Goal: Task Accomplishment & Management: Manage account settings

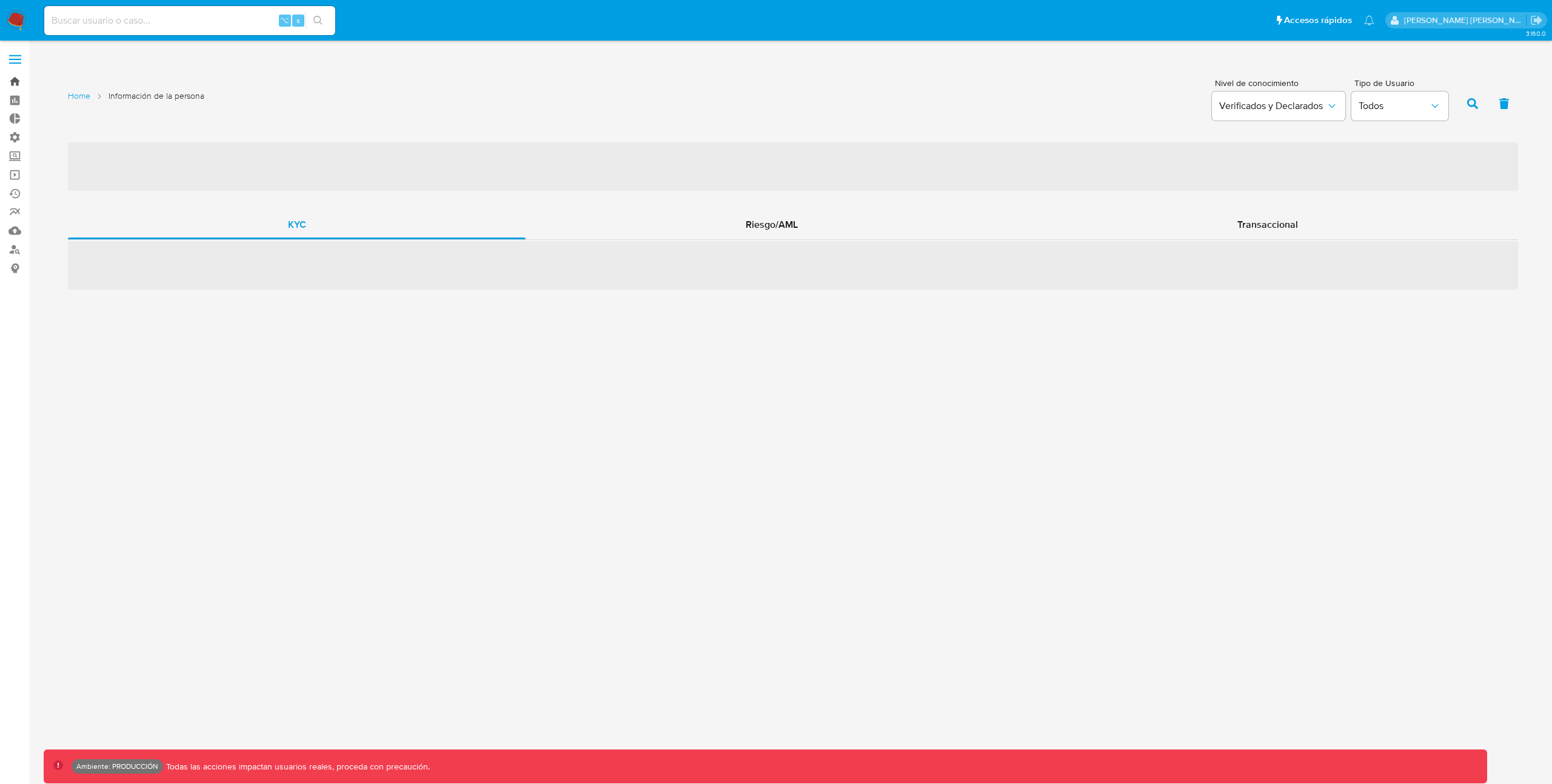
click at [11, 78] on link "Bandeja" at bounding box center [72, 81] width 144 height 19
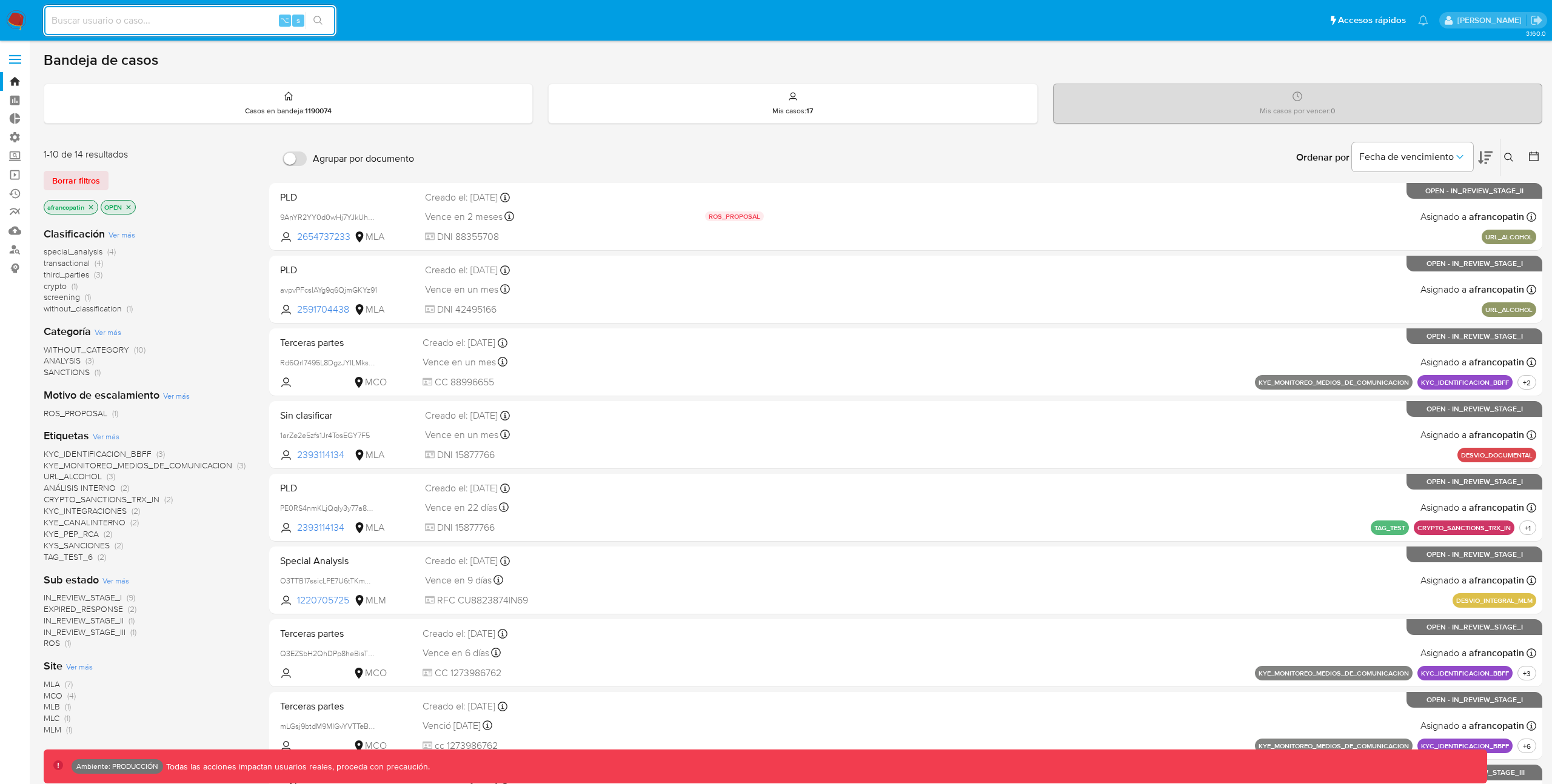
click at [122, 232] on span "Ver más" at bounding box center [122, 235] width 27 height 11
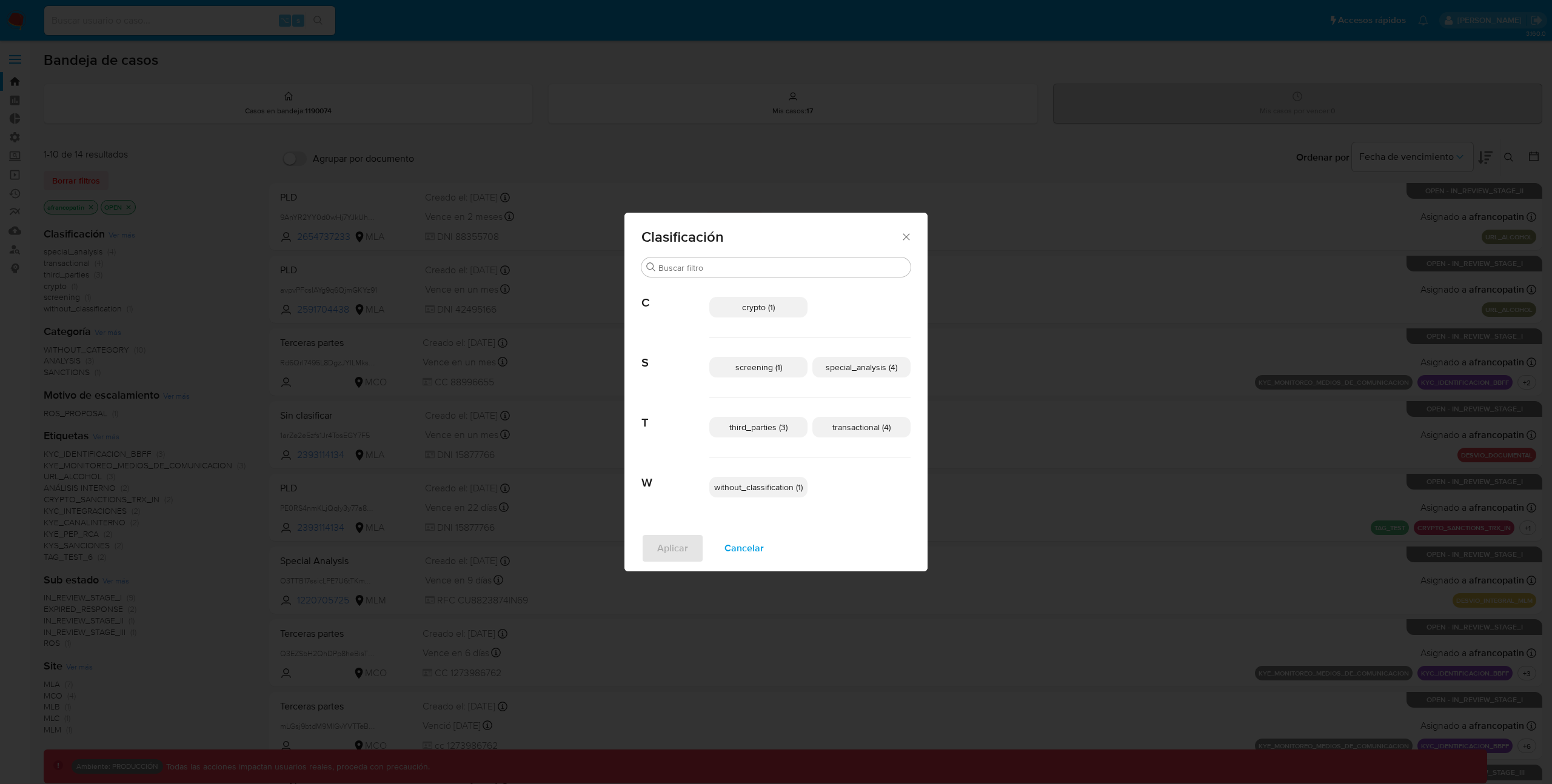
click at [905, 235] on icon "Cerrar" at bounding box center [906, 237] width 12 height 12
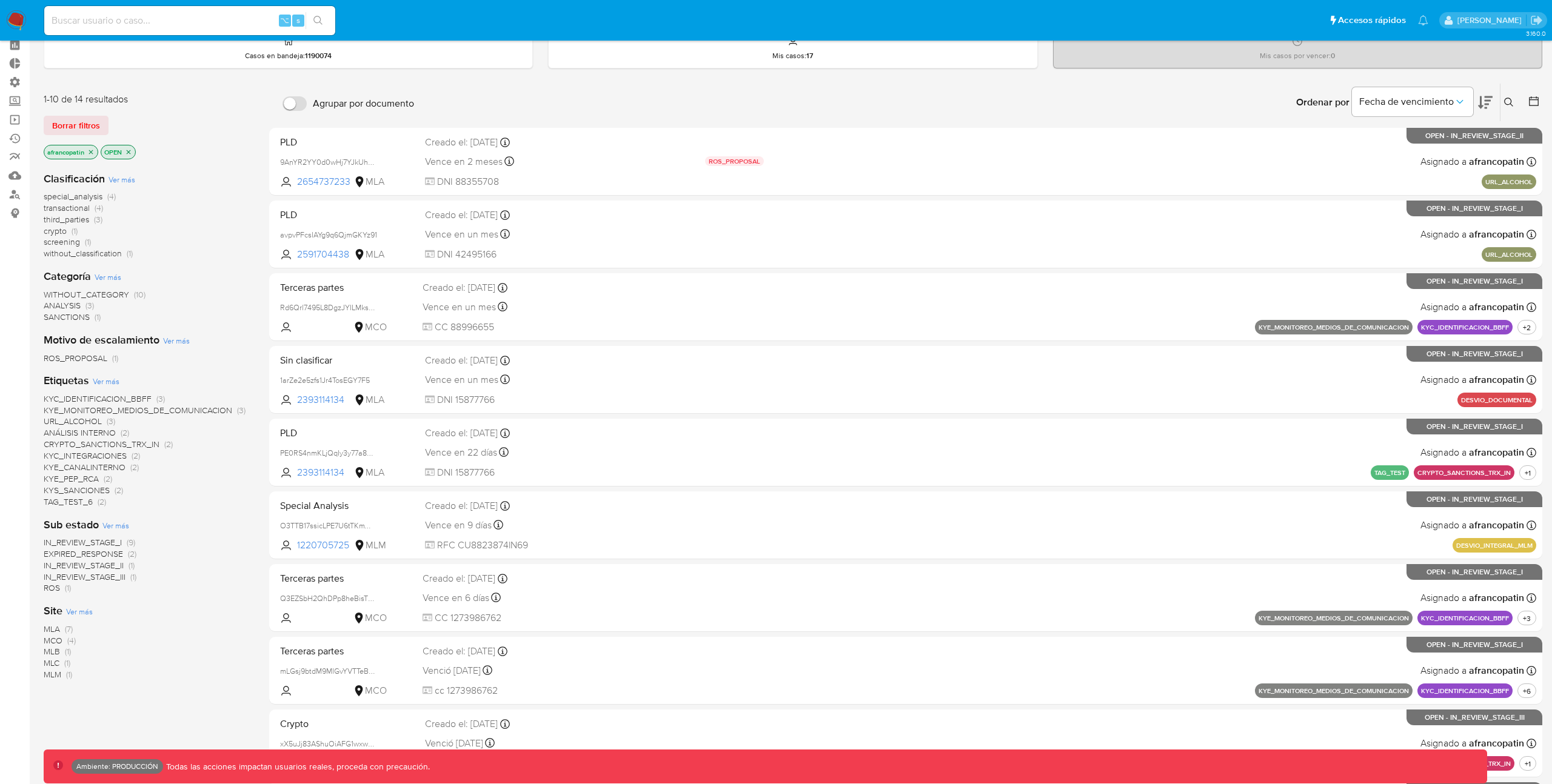
scroll to position [56, 0]
click at [94, 151] on icon "close-filter" at bounding box center [91, 151] width 7 height 7
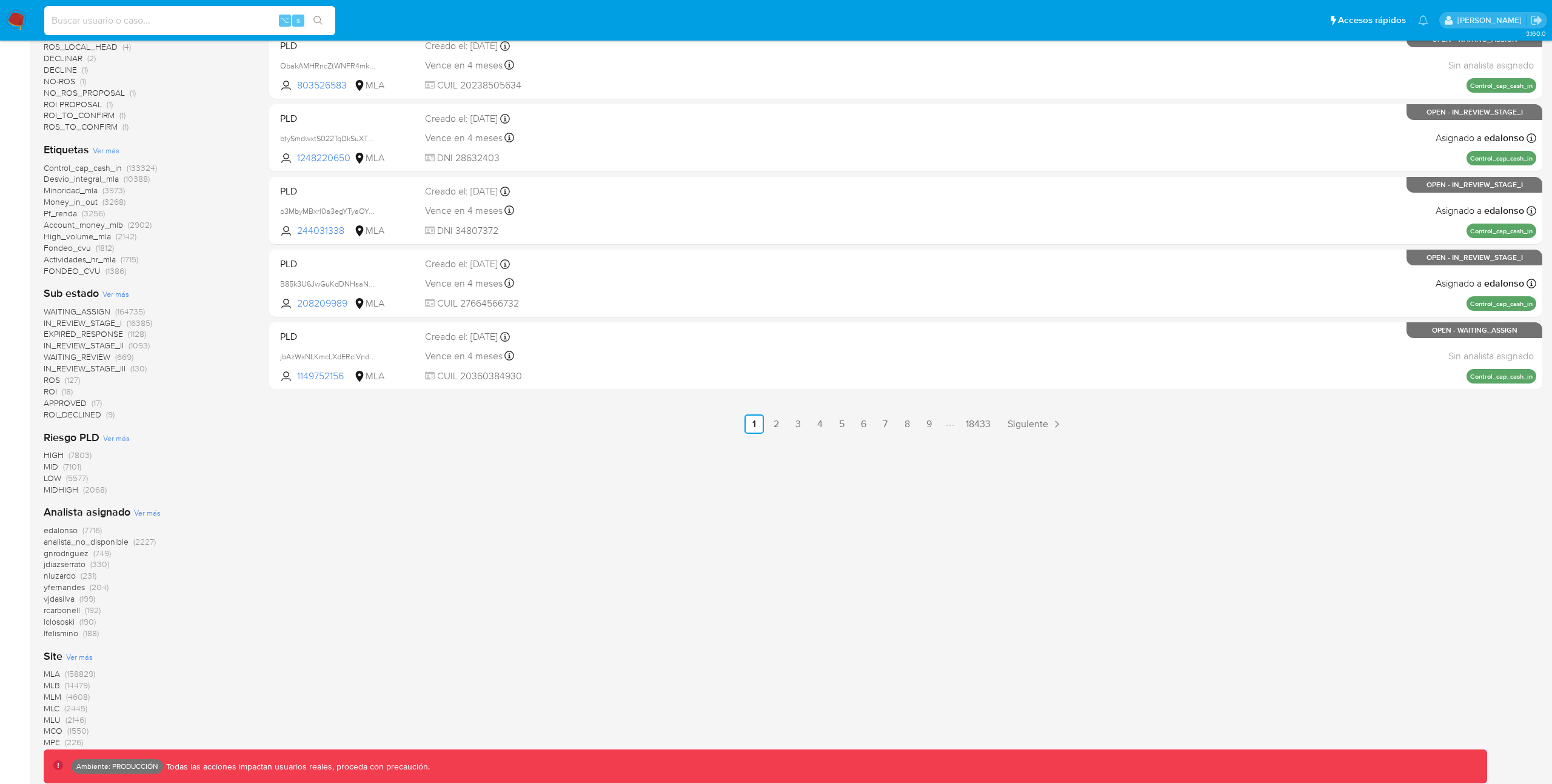
scroll to position [623, 0]
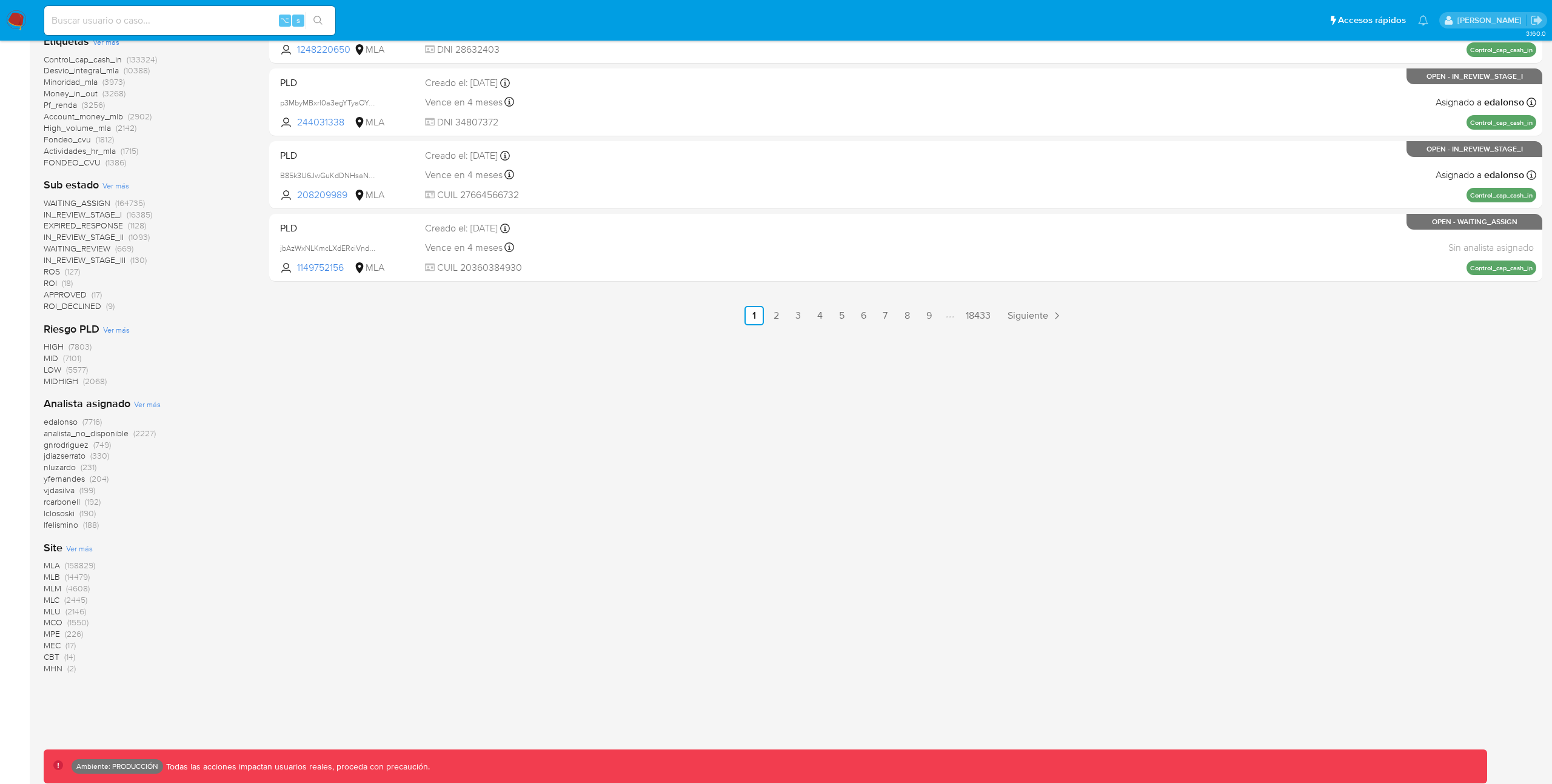
click at [52, 567] on span "MLA" at bounding box center [52, 565] width 16 height 12
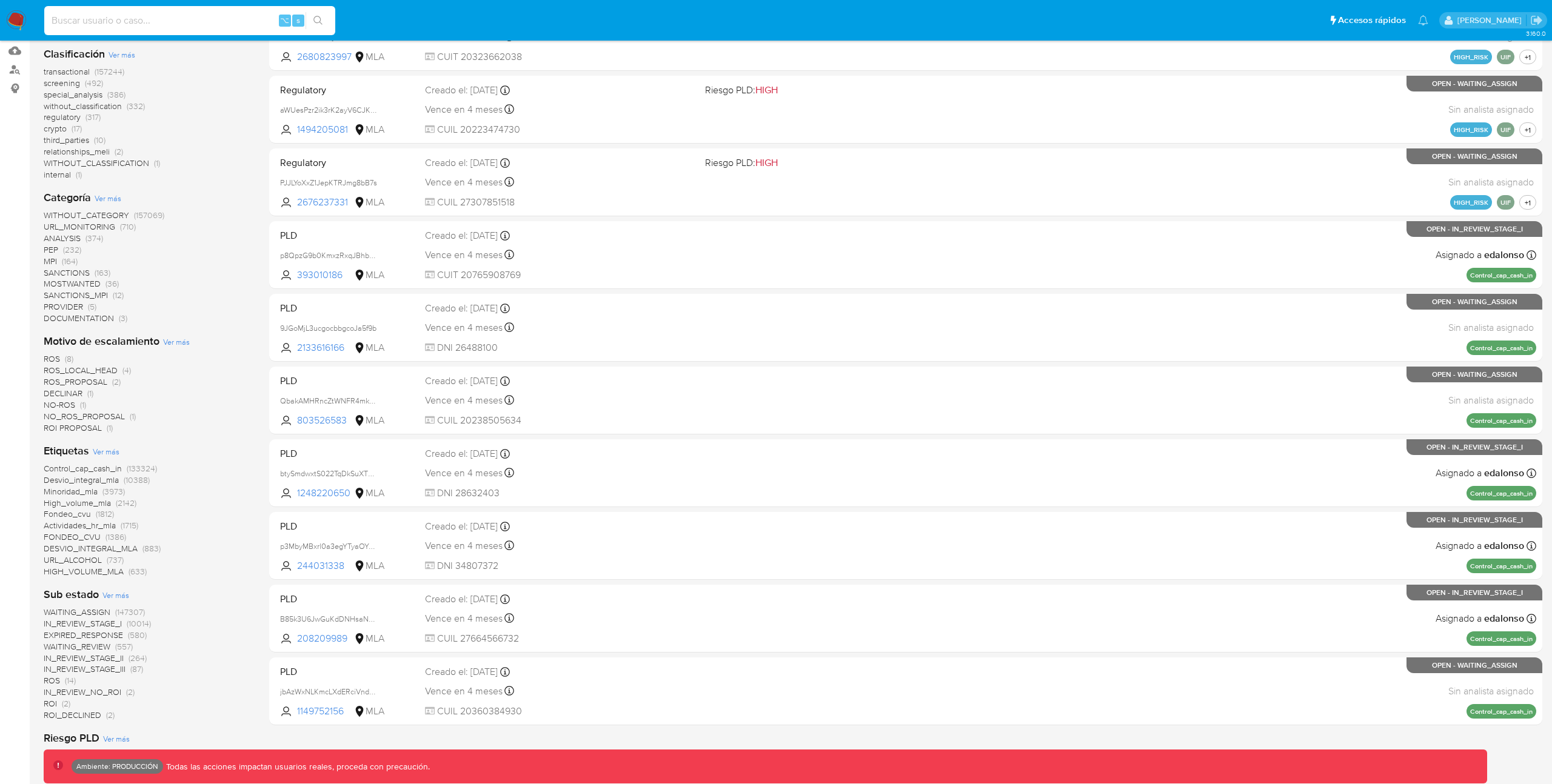
scroll to position [179, 0]
click at [105, 199] on span "Ver más" at bounding box center [108, 199] width 27 height 11
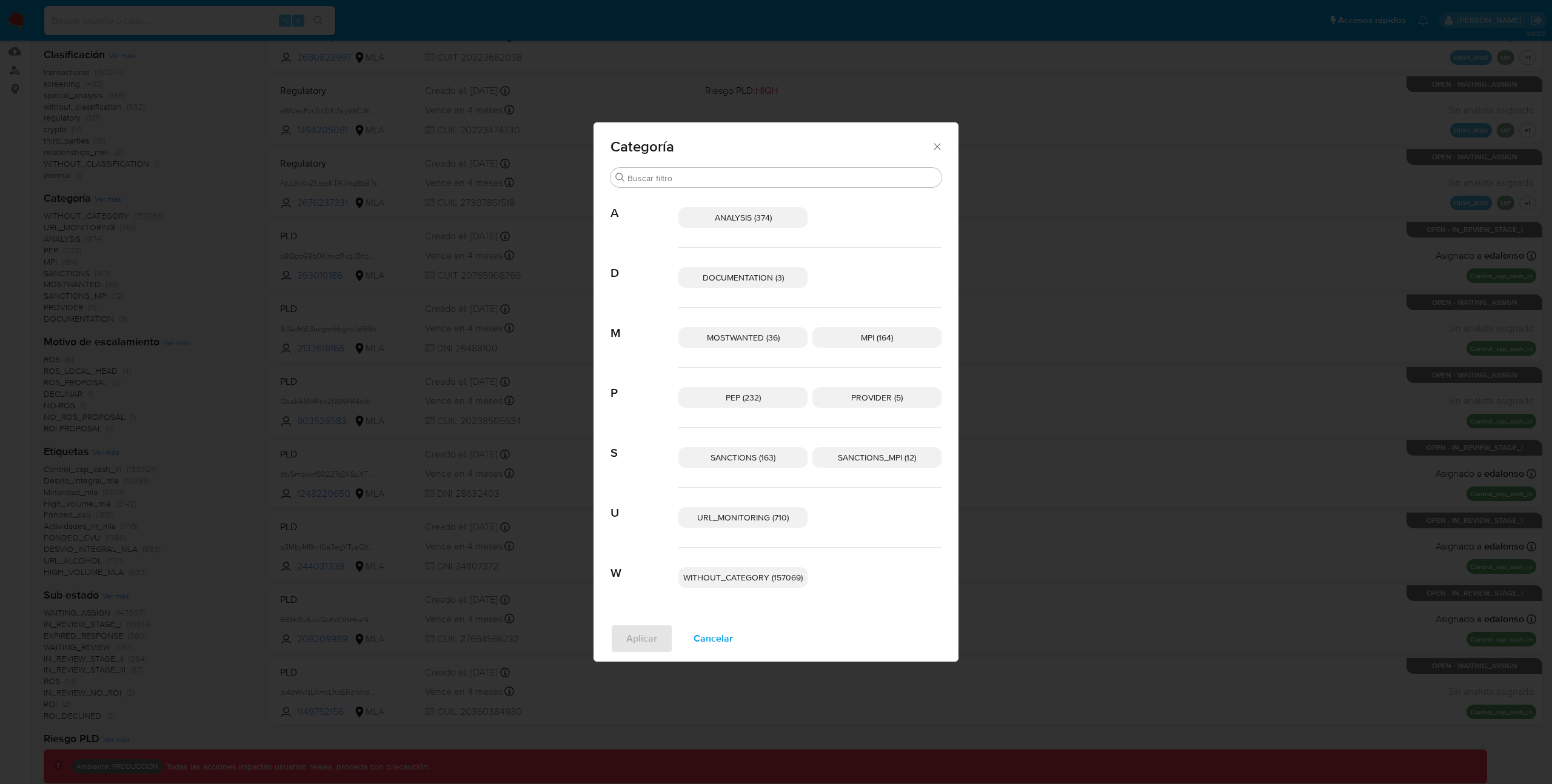
click at [939, 150] on icon "Cerrar" at bounding box center [937, 147] width 12 height 12
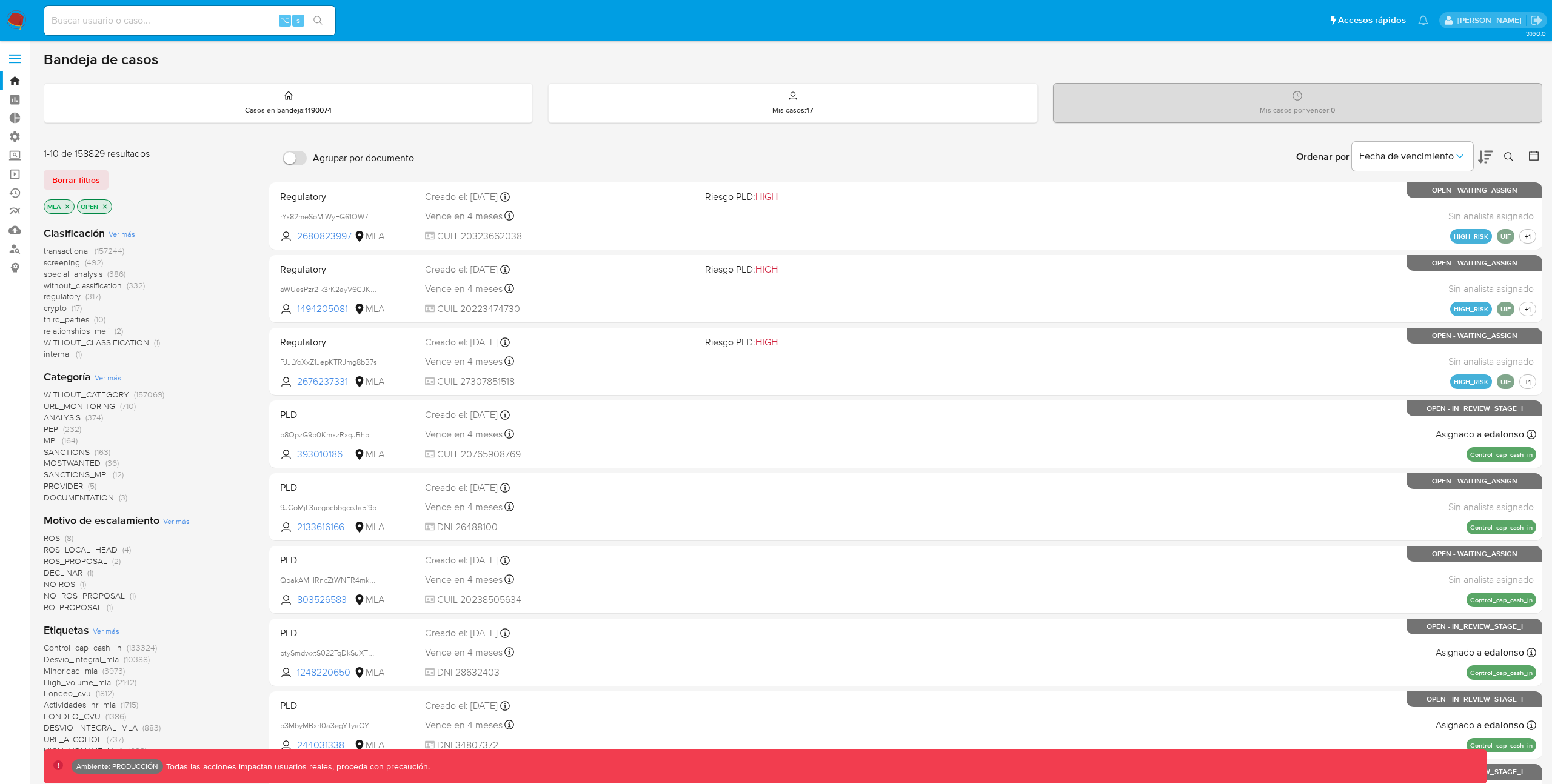
scroll to position [0, 0]
click at [122, 233] on span "Ver más" at bounding box center [122, 235] width 27 height 11
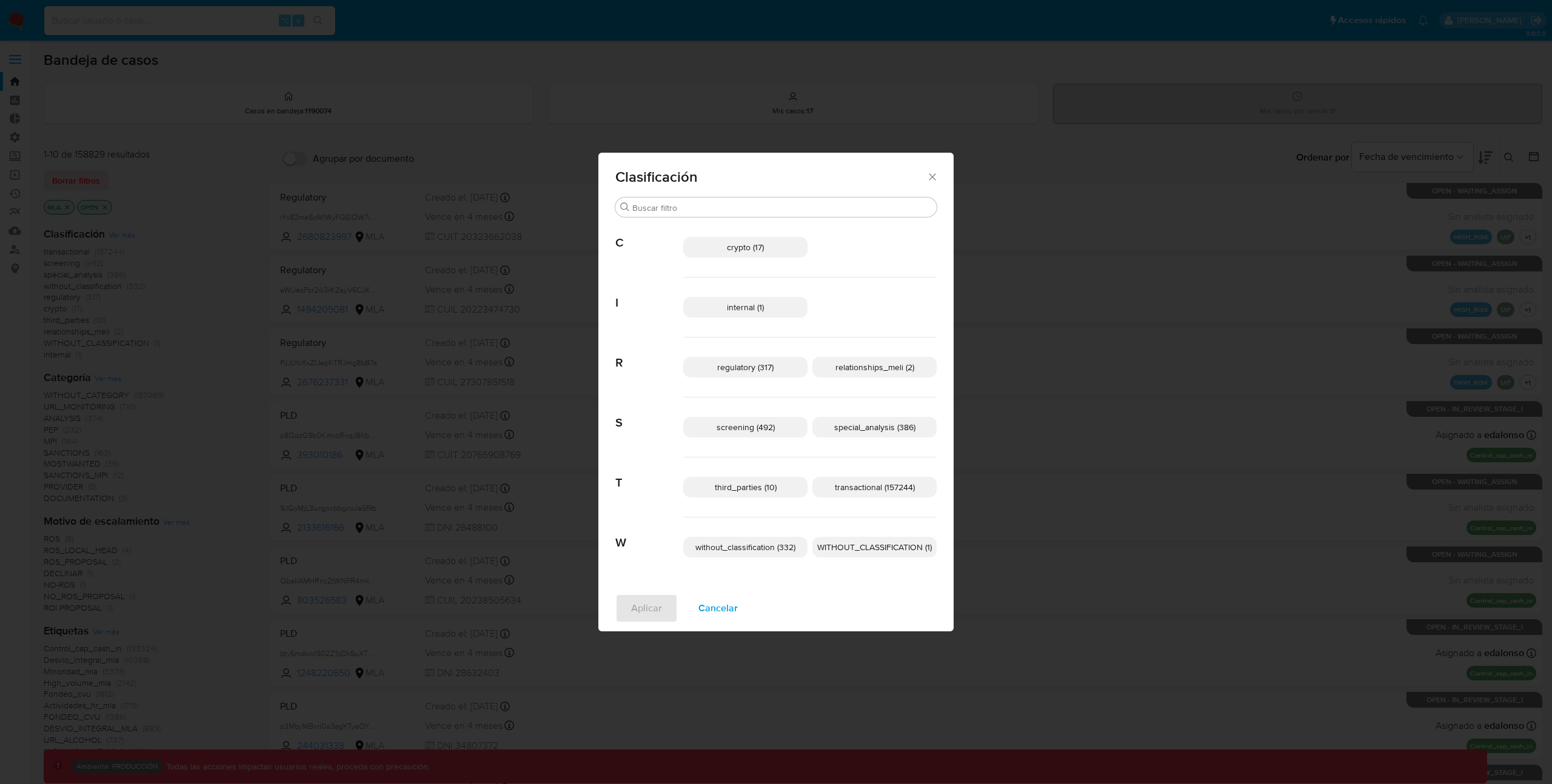
click at [937, 177] on icon "Cerrar" at bounding box center [932, 177] width 12 height 12
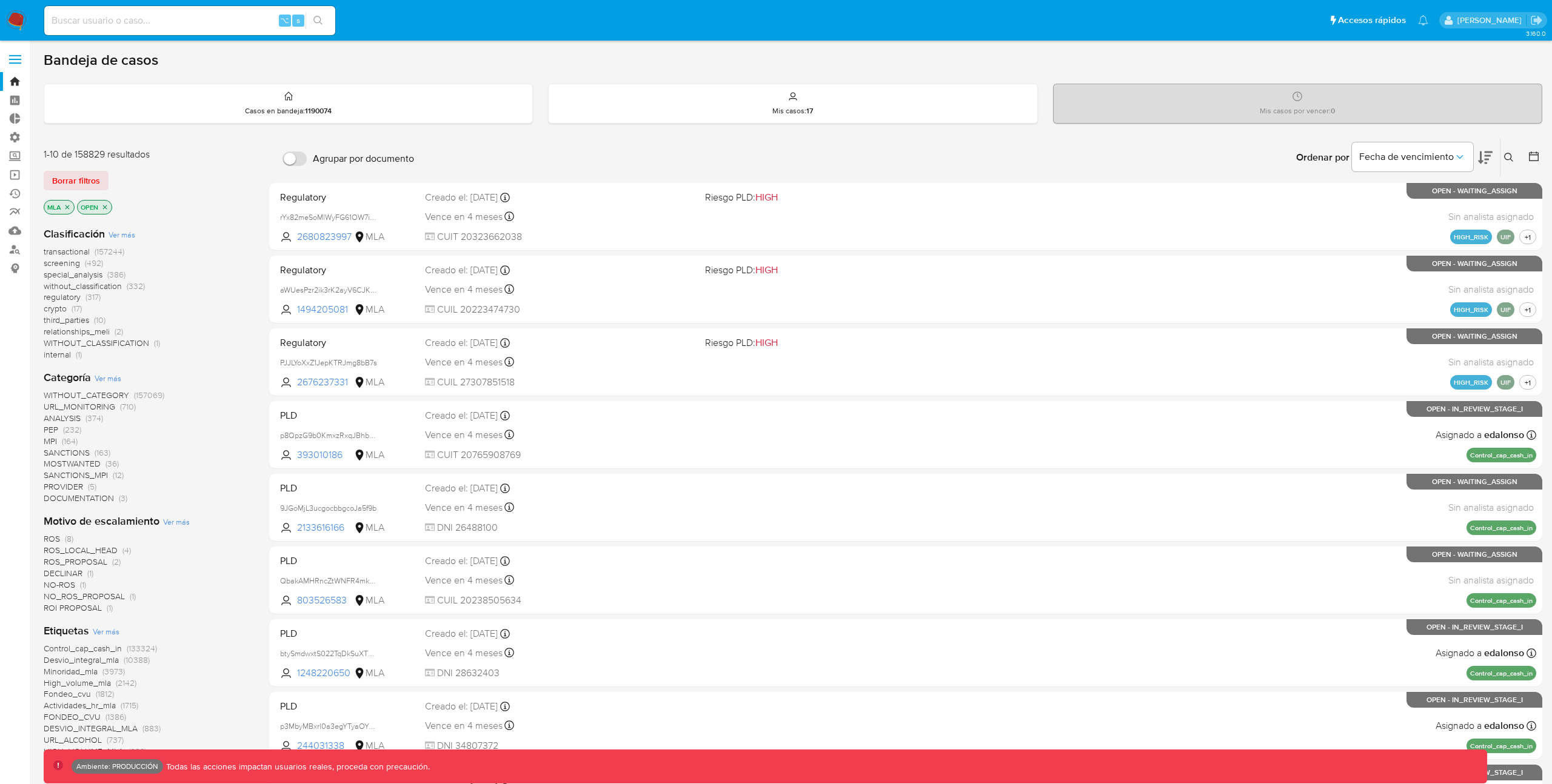
click at [58, 354] on span "internal" at bounding box center [57, 355] width 28 height 12
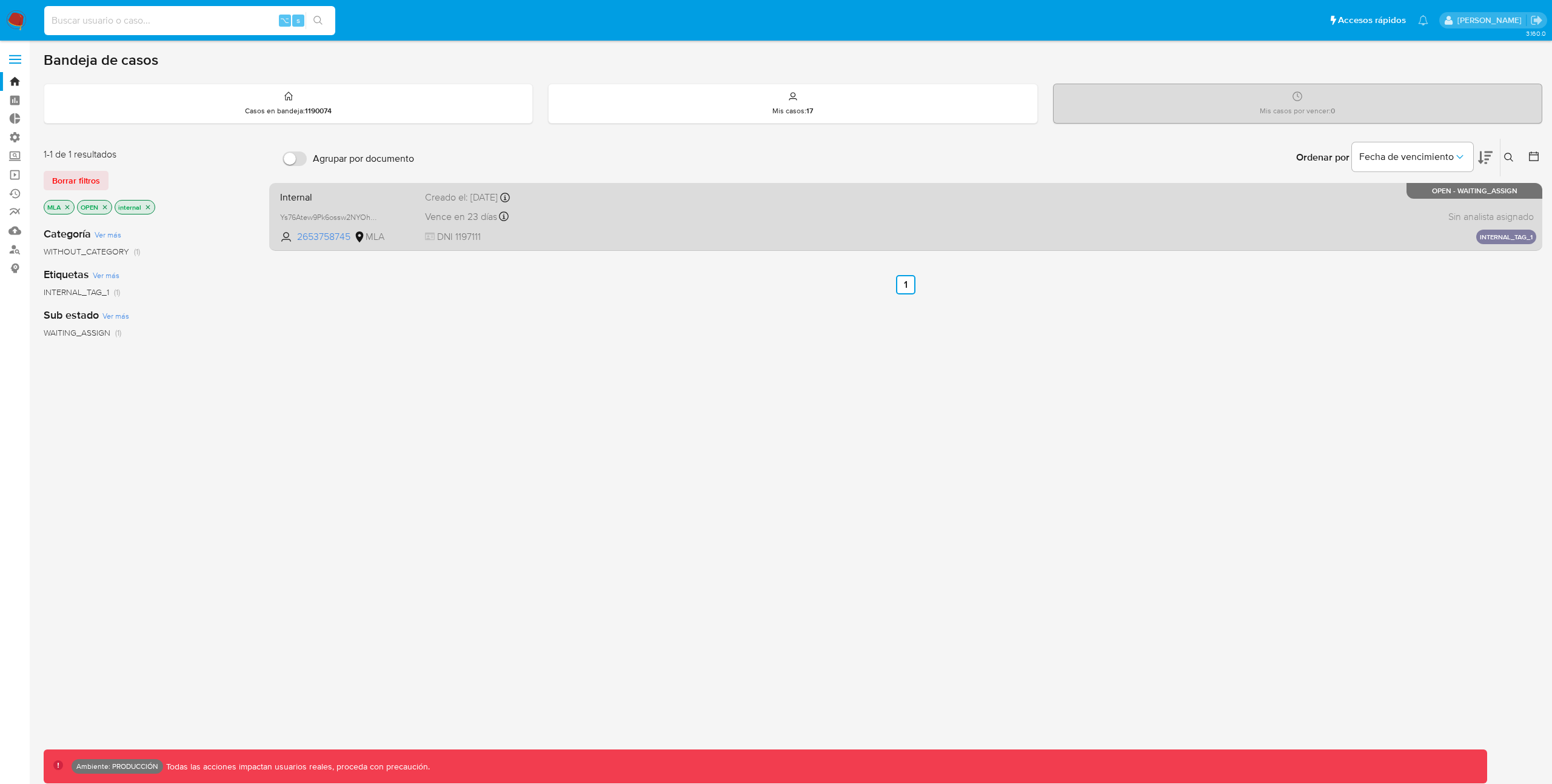
click at [731, 222] on div "Internal Ys76Atew9Pk6ossw2NYOhMjT 2653758745 MLA Creado el: 29/08/2025 Creado e…" at bounding box center [906, 217] width 1261 height 62
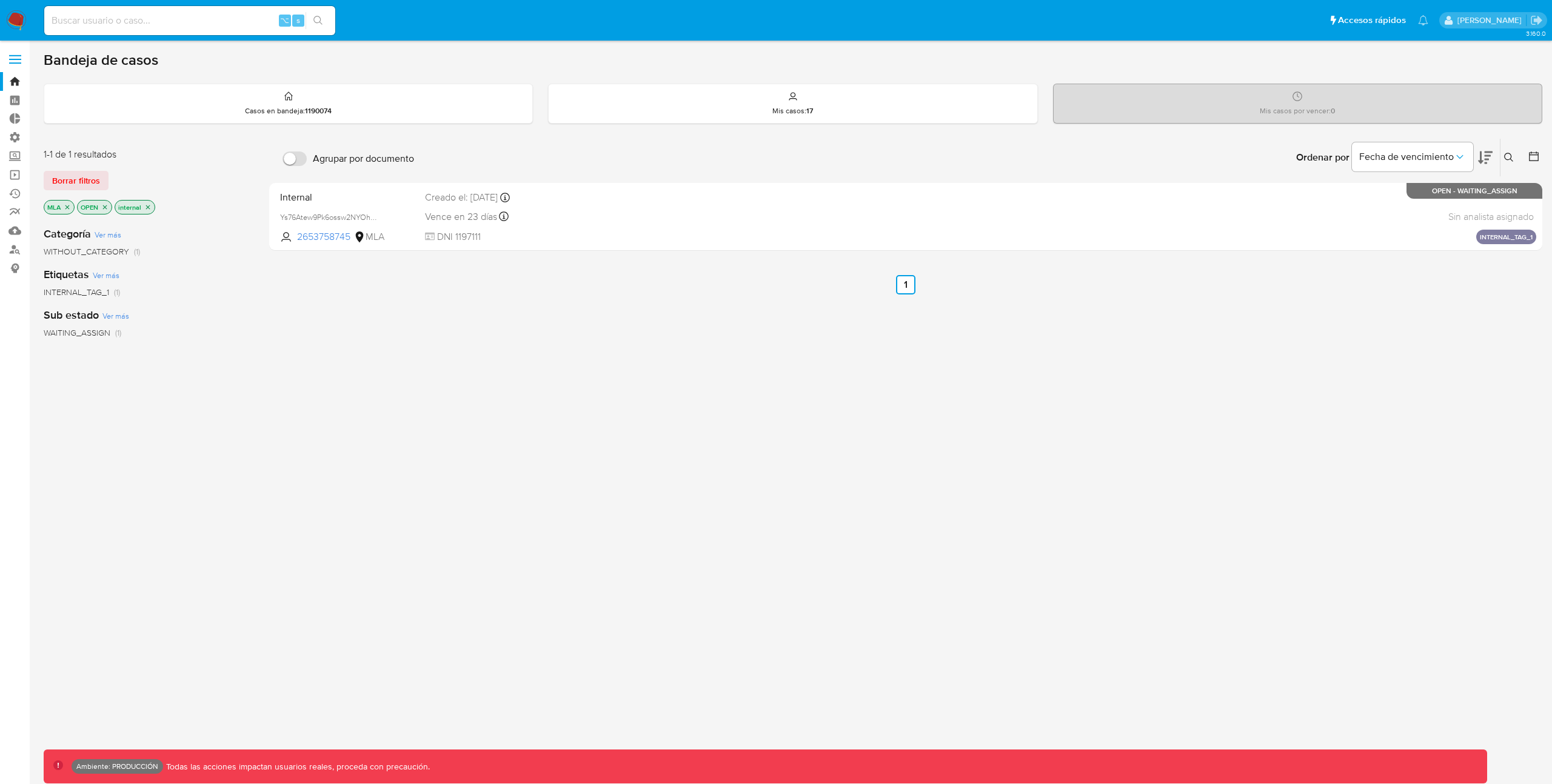
click at [148, 208] on icon "close-filter" at bounding box center [148, 207] width 7 height 7
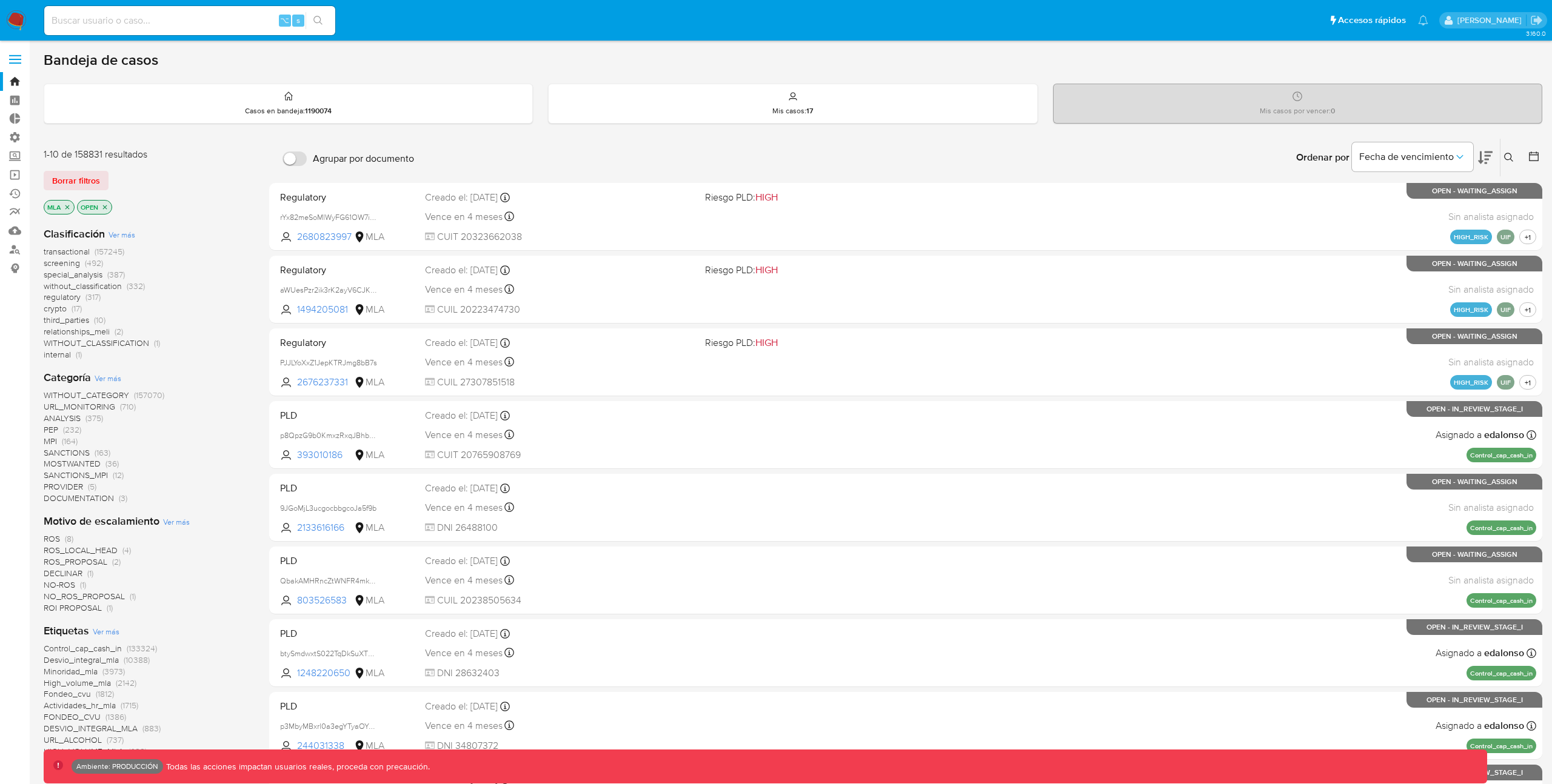
click at [60, 309] on span "crypto" at bounding box center [55, 309] width 23 height 12
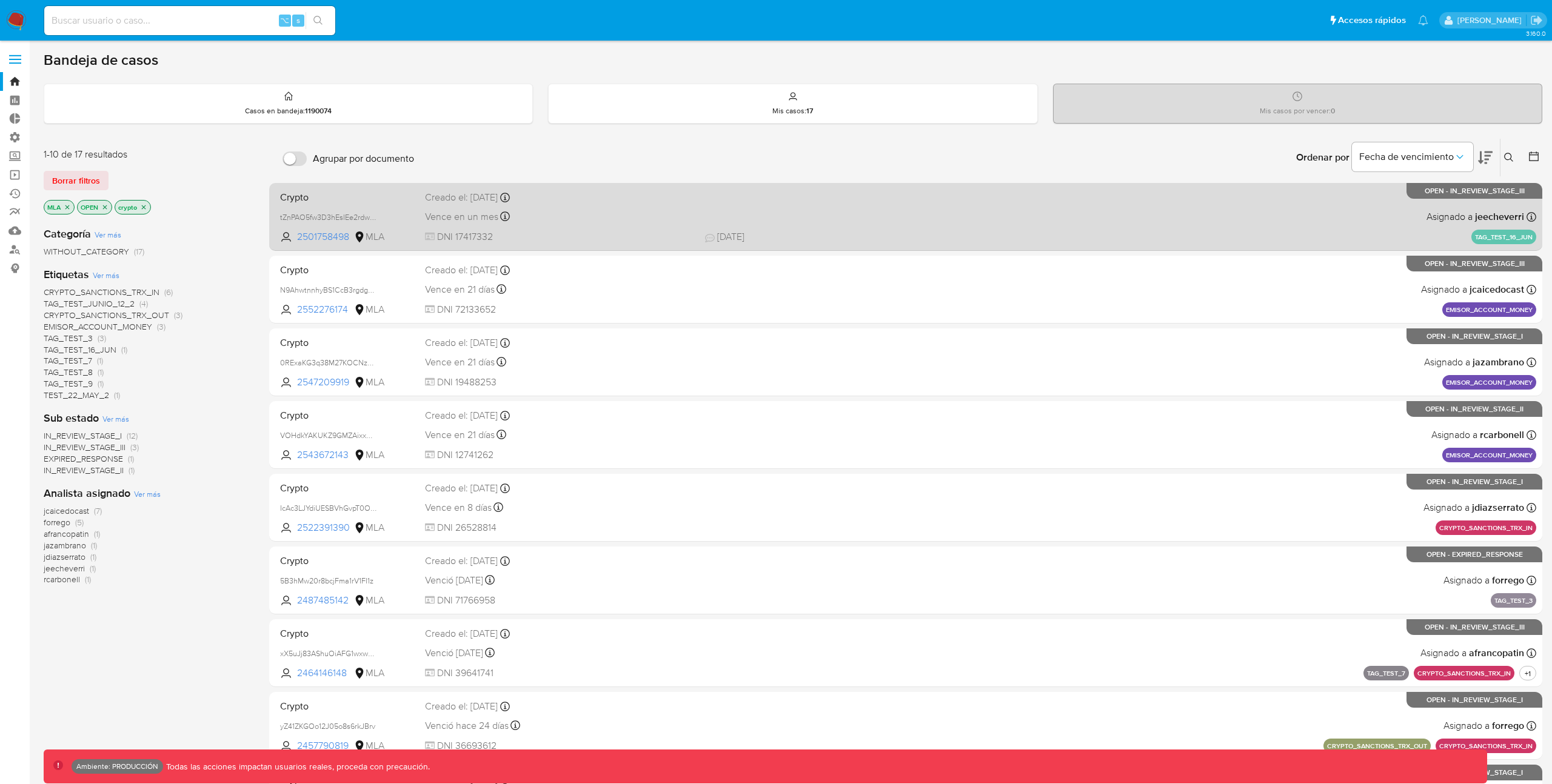
click at [638, 228] on div "Crypto tZnPAO5fw3D3hEsIEe2rdwBb 2501758498 MLA Creado el: 16/06/2025 Creado el:…" at bounding box center [906, 217] width 1261 height 62
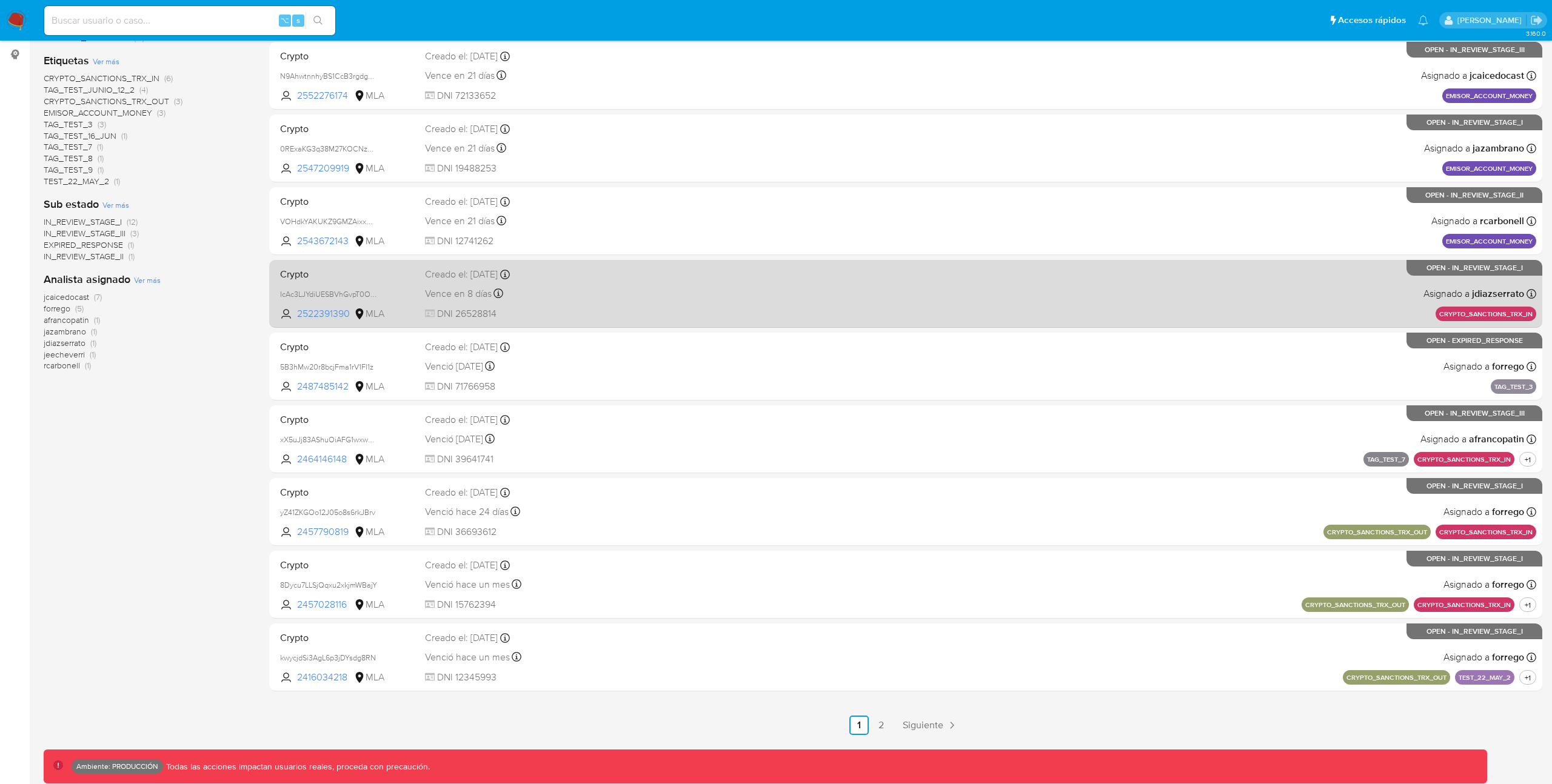
scroll to position [217, 0]
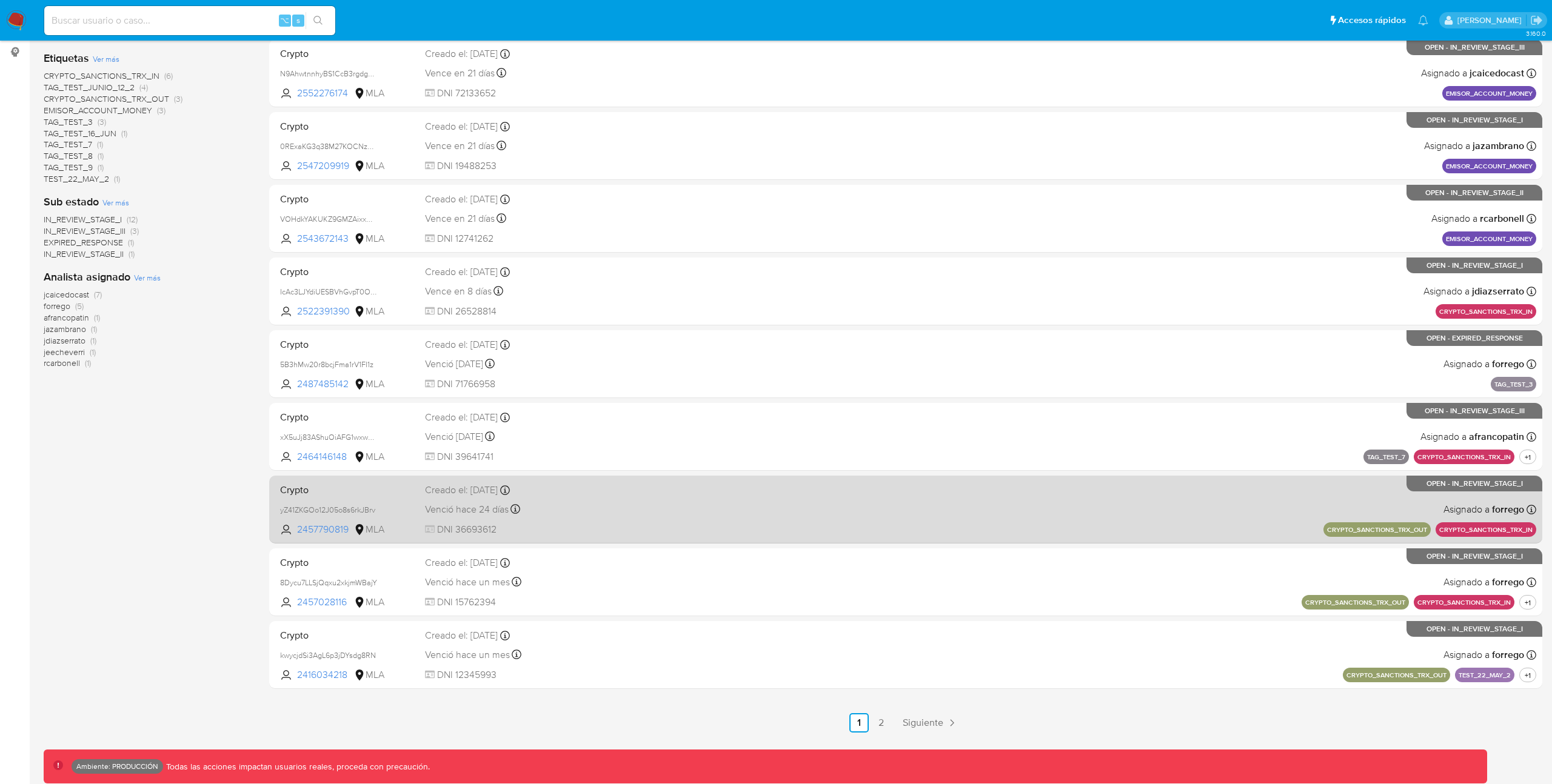
click at [728, 513] on div "Crypto yZ41ZKGOo12J05o8s6rkJBrv 2457790819 MLA Creado el: 26/05/2025 Creado el:…" at bounding box center [906, 509] width 1261 height 62
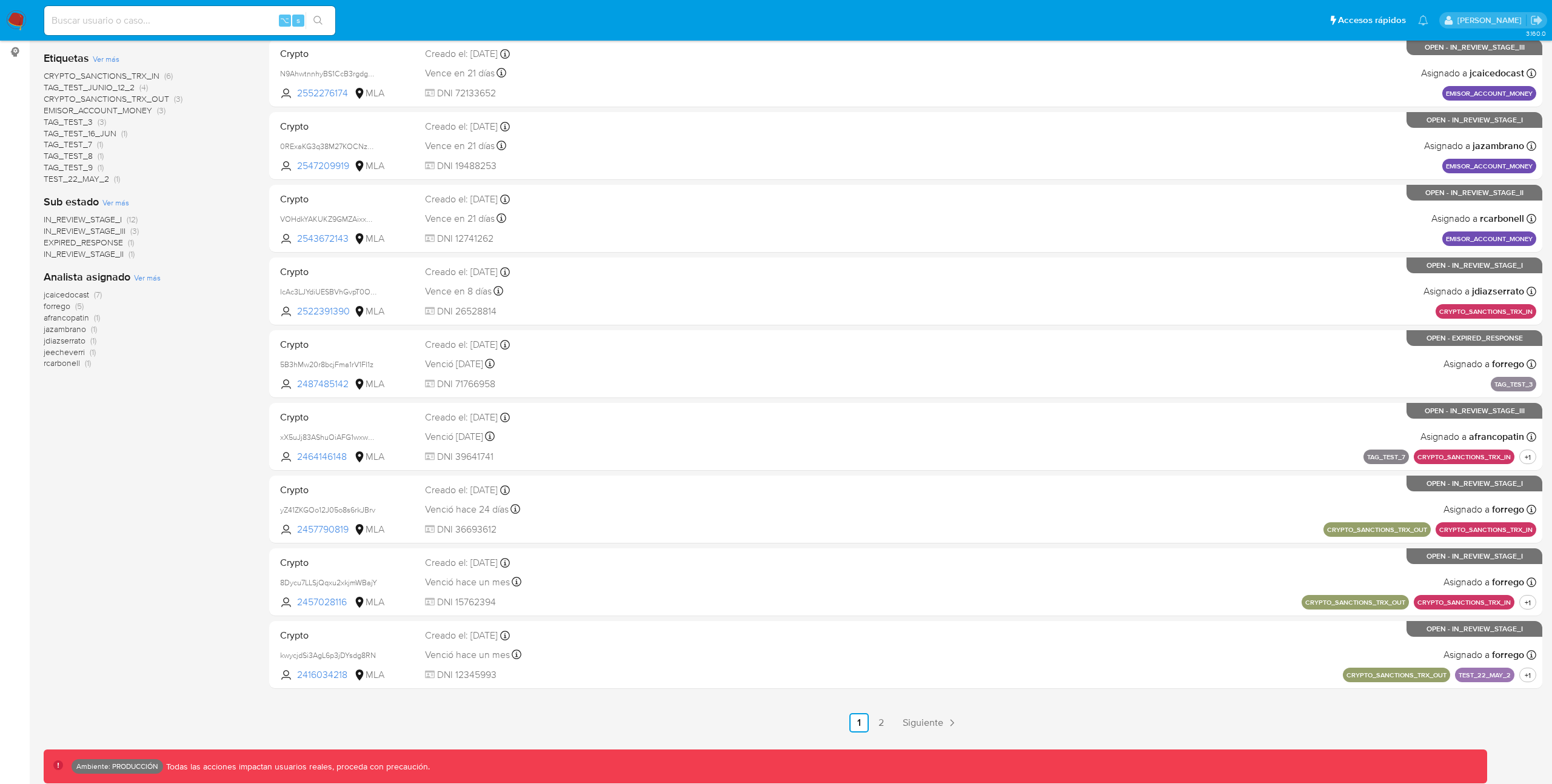
click at [144, 276] on span "Ver más" at bounding box center [147, 277] width 27 height 11
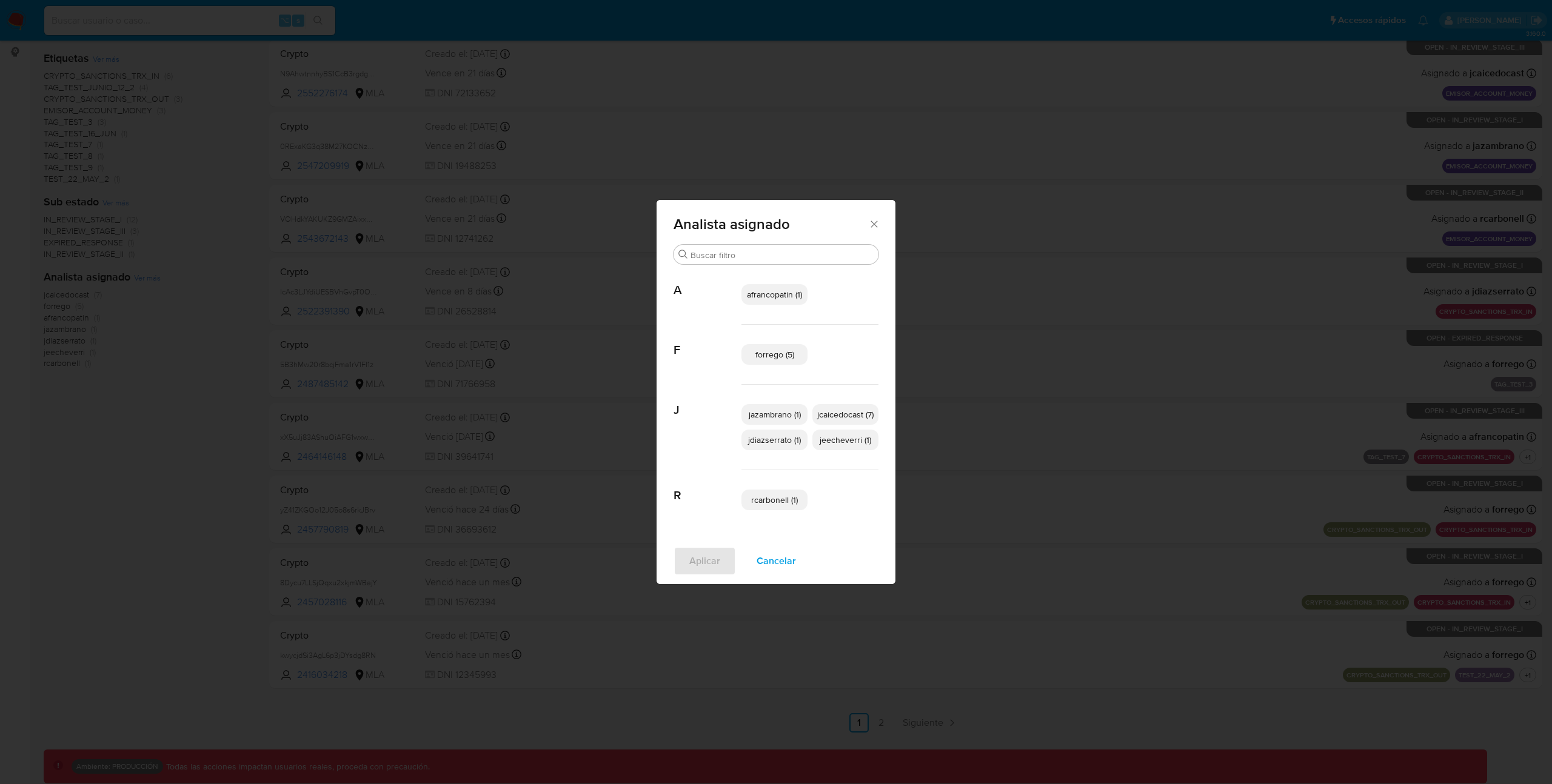
click at [878, 226] on icon "Cerrar" at bounding box center [874, 225] width 12 height 12
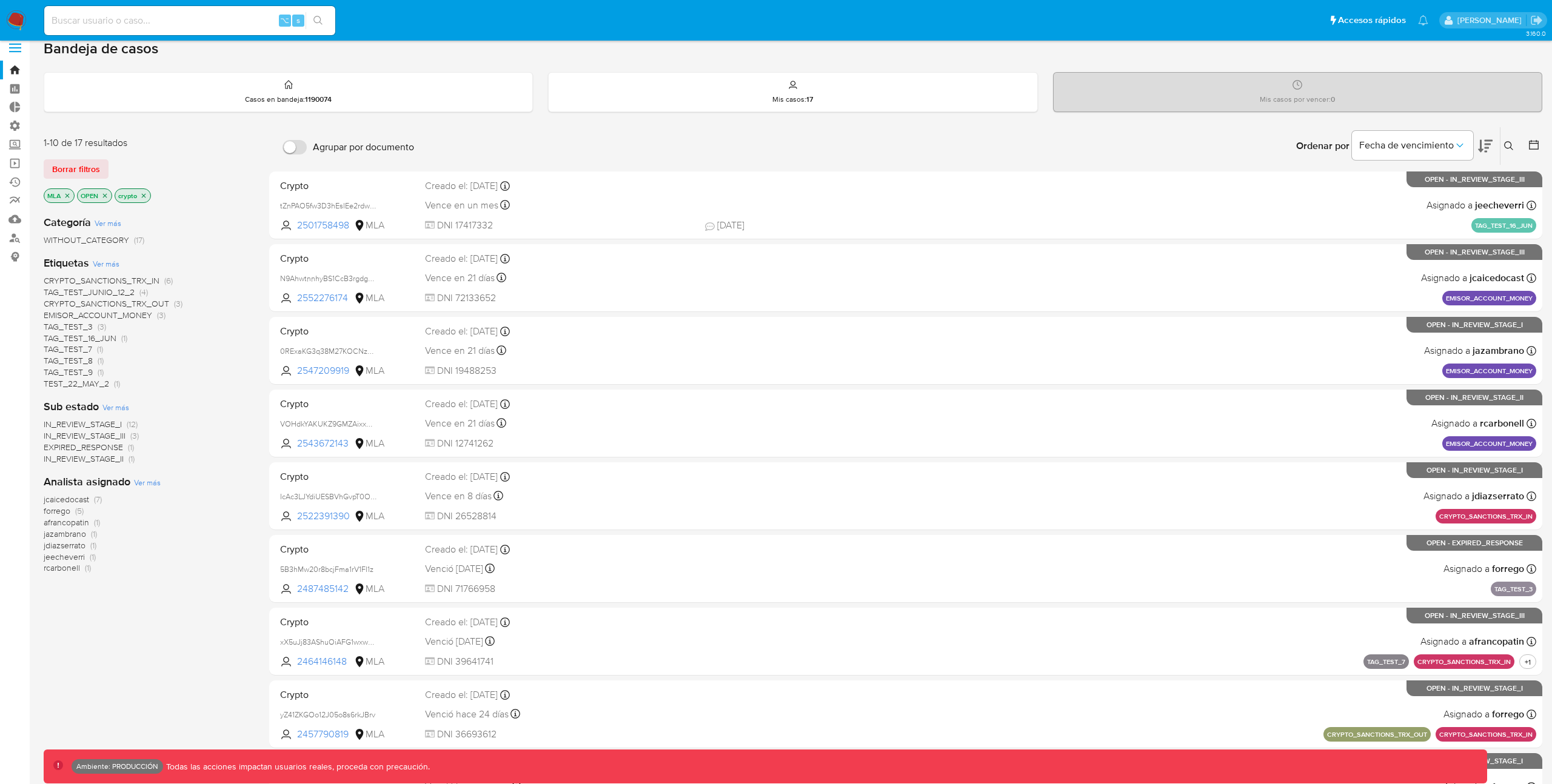
scroll to position [0, 0]
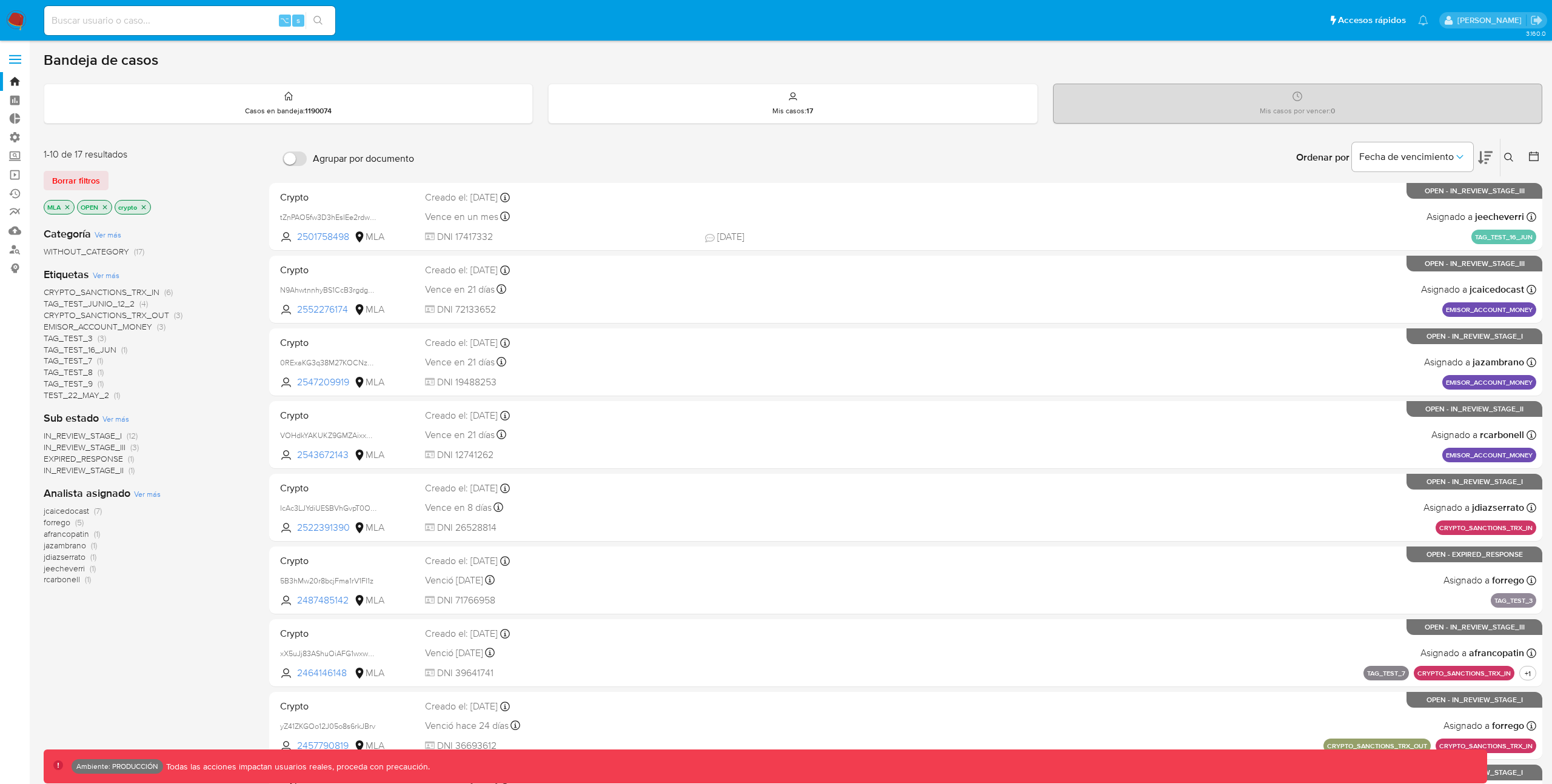
click at [140, 208] on icon "close-filter" at bounding box center [144, 207] width 7 height 7
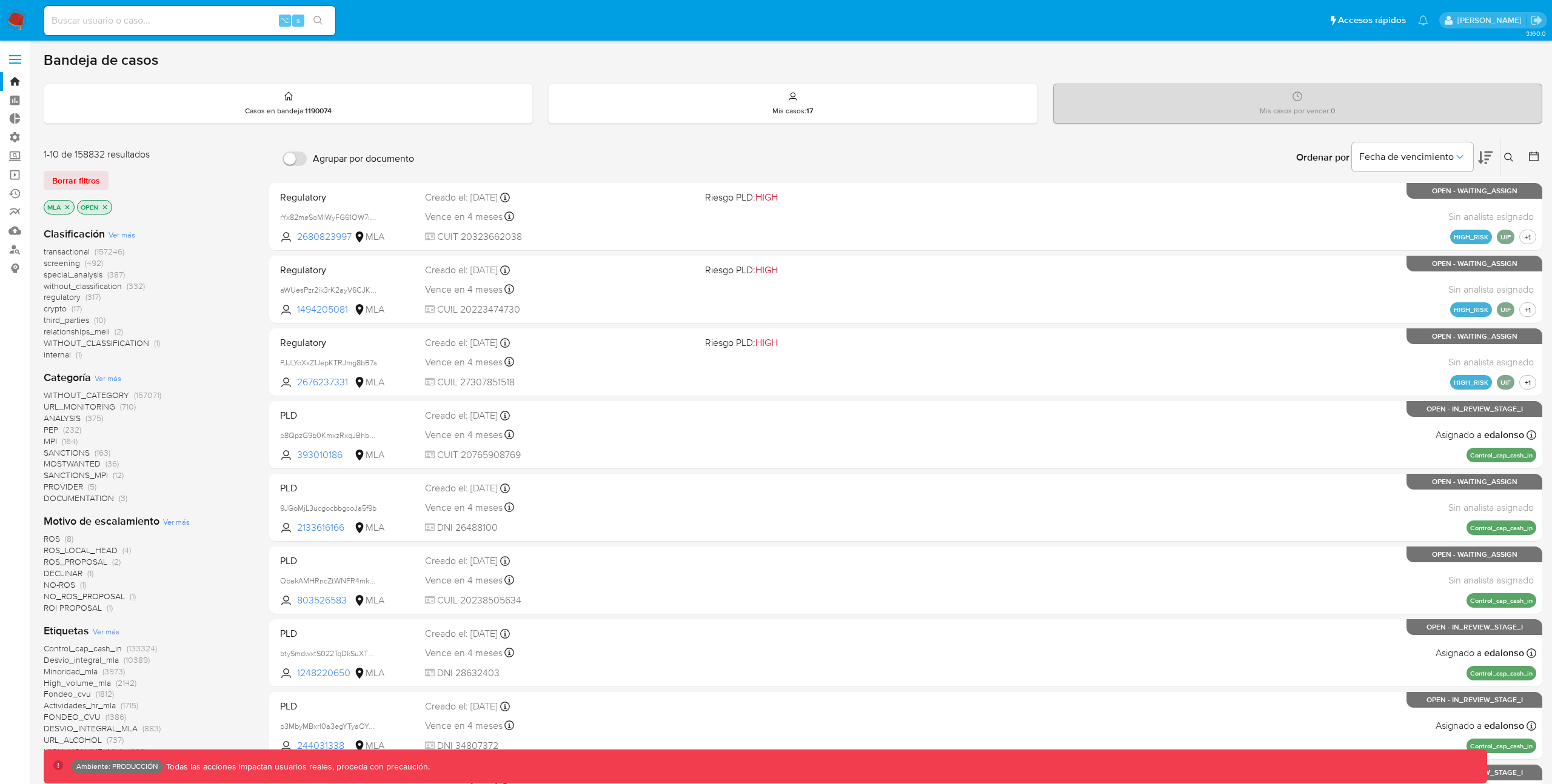
click at [62, 274] on span "special_analysis" at bounding box center [73, 275] width 59 height 12
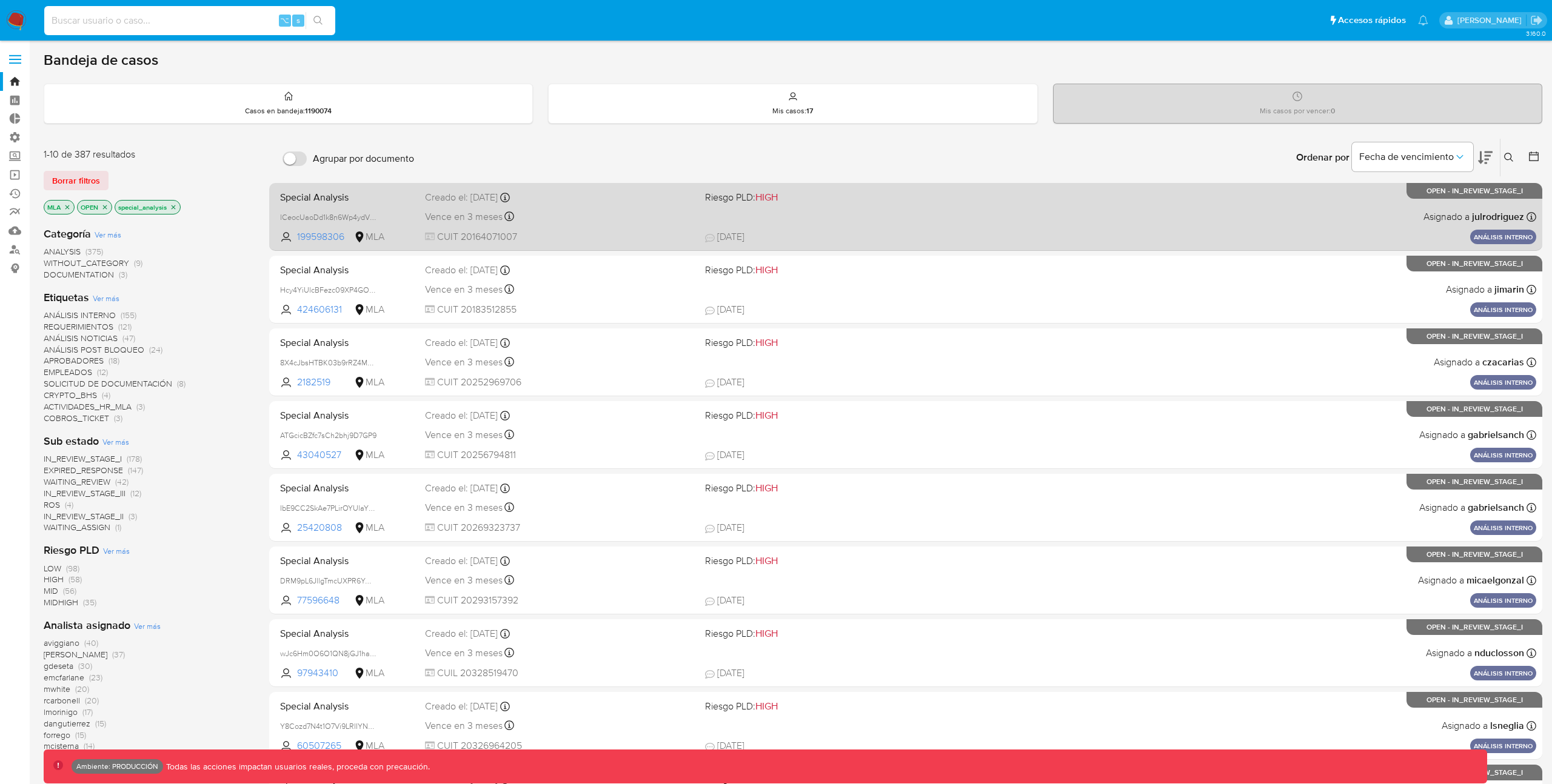
click at [891, 220] on div "Special Analysis lCeocUaoDd1k8n6Wp4ydVKfn 199598306 MLA Riesgo PLD: HIGH Creado…" at bounding box center [906, 217] width 1261 height 62
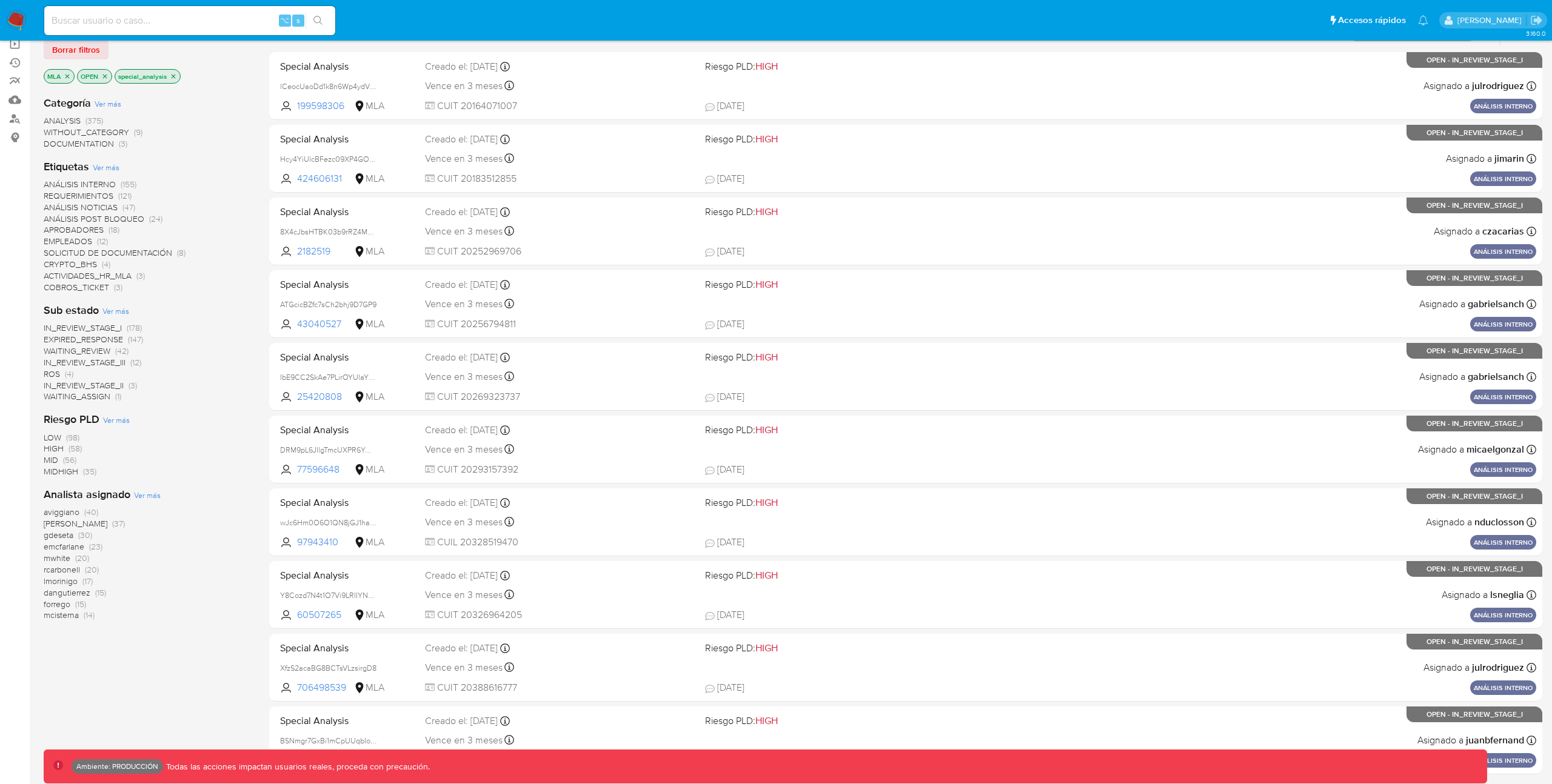
scroll to position [132, 0]
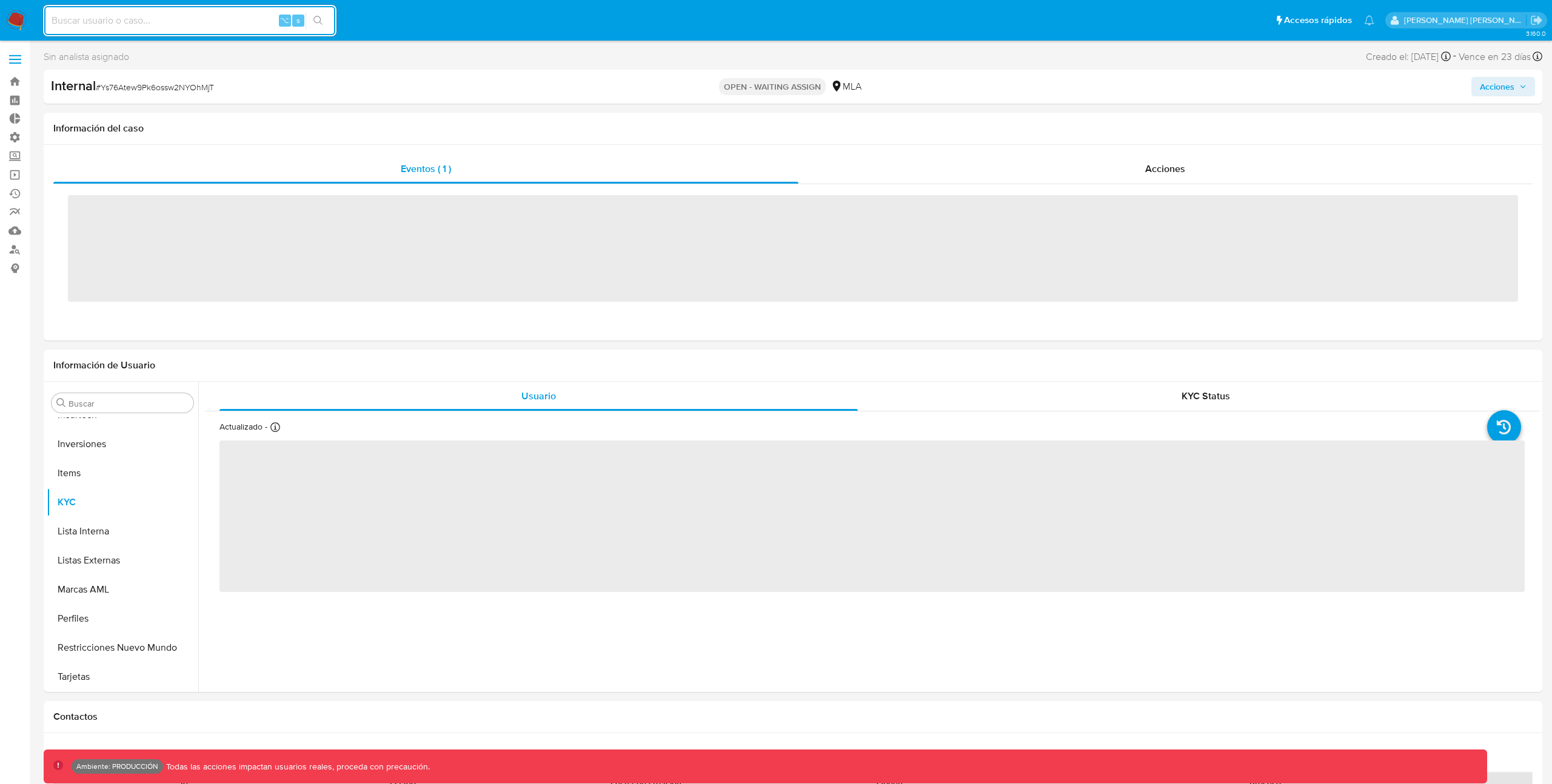
scroll to position [571, 0]
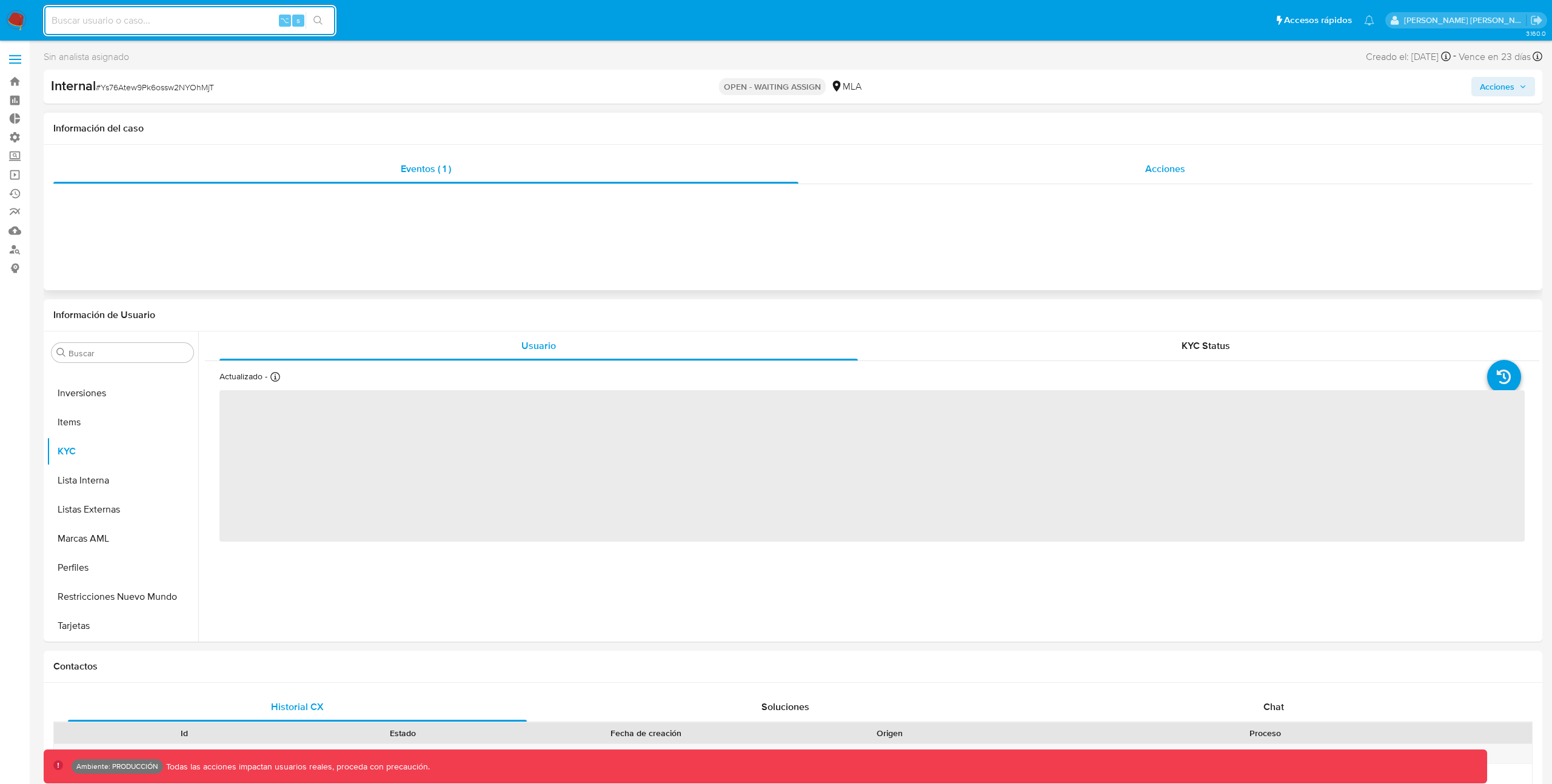
select select "10"
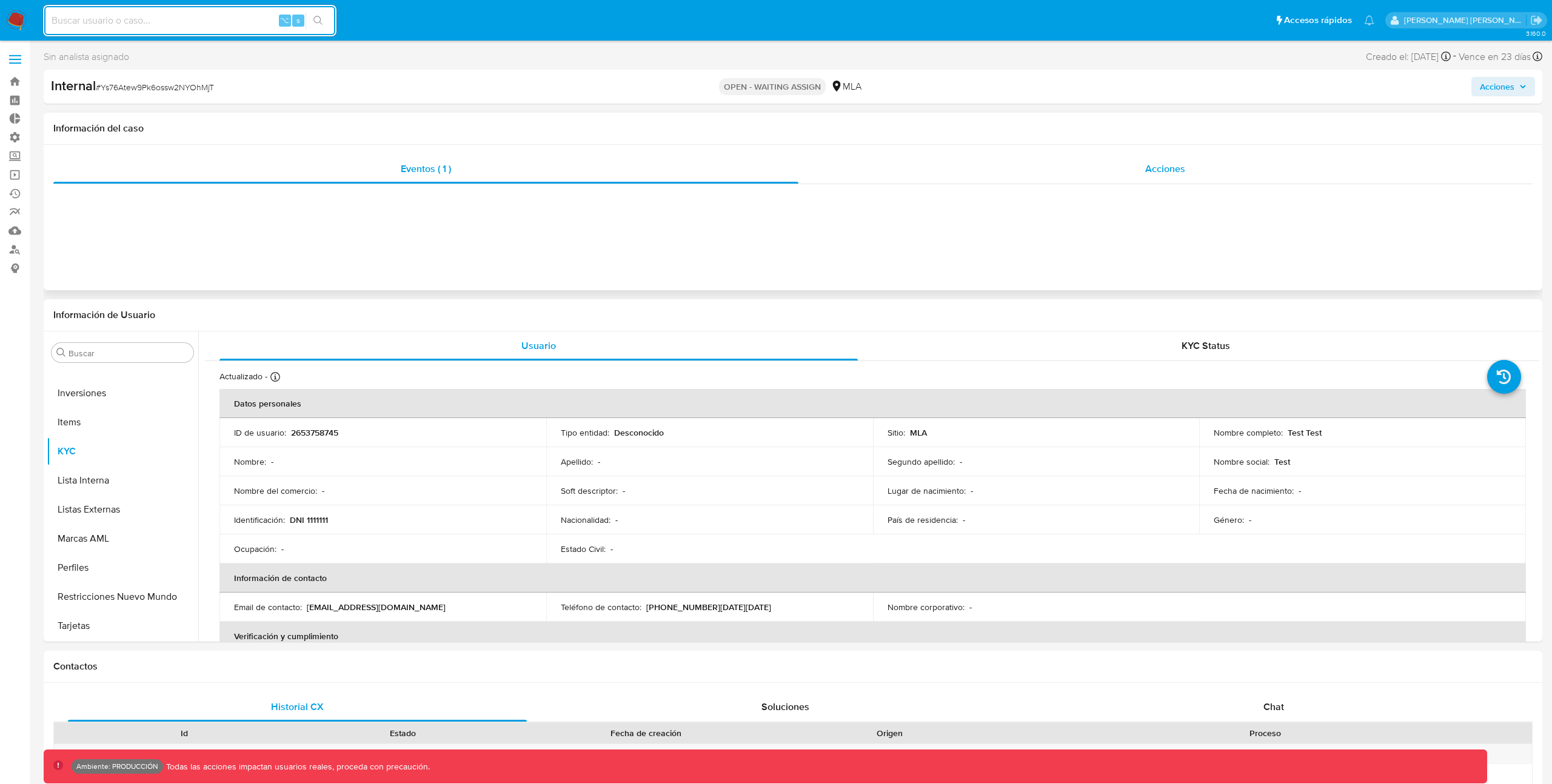
click at [1081, 166] on div "Acciones" at bounding box center [1166, 169] width 735 height 29
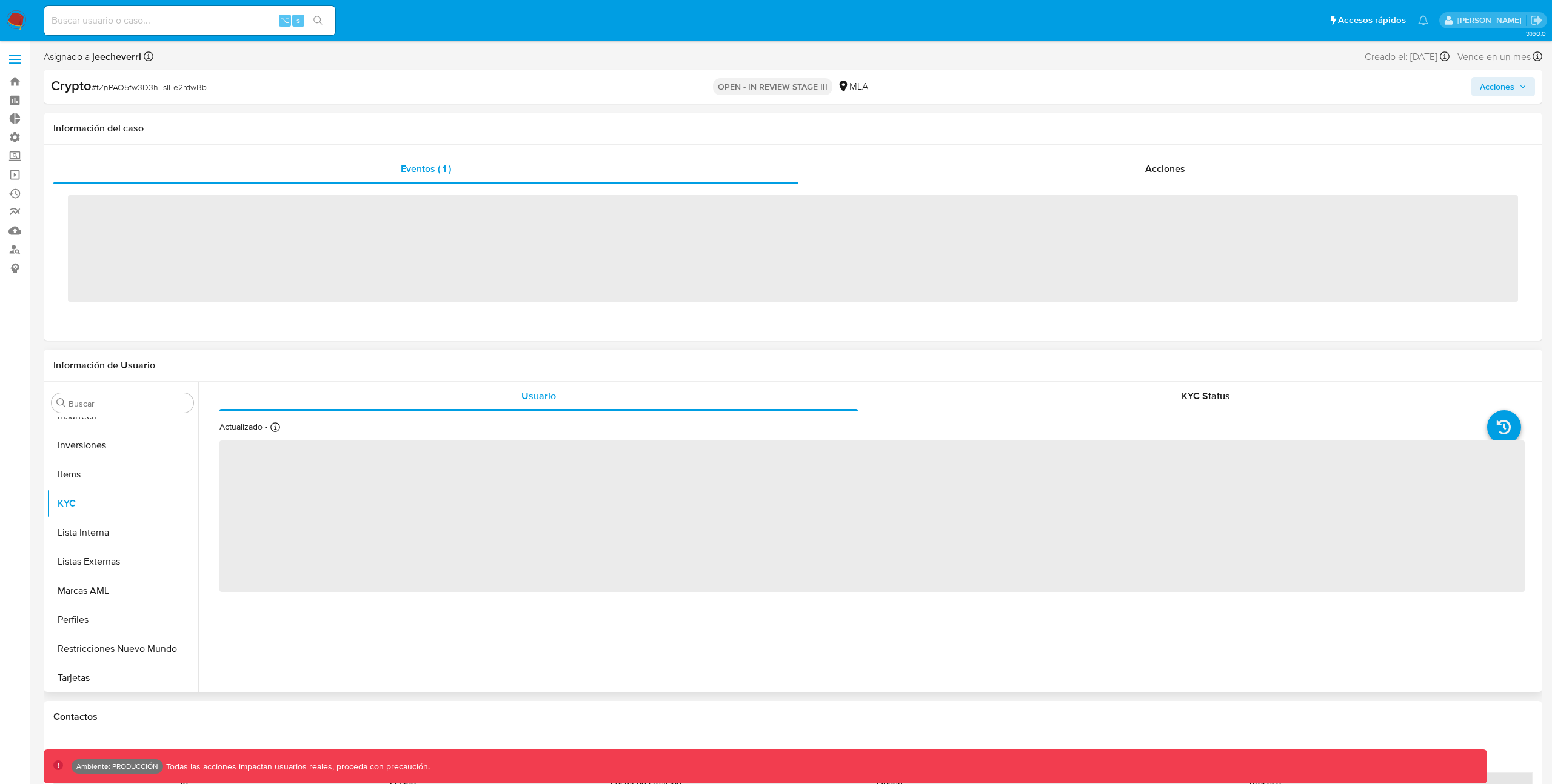
scroll to position [571, 0]
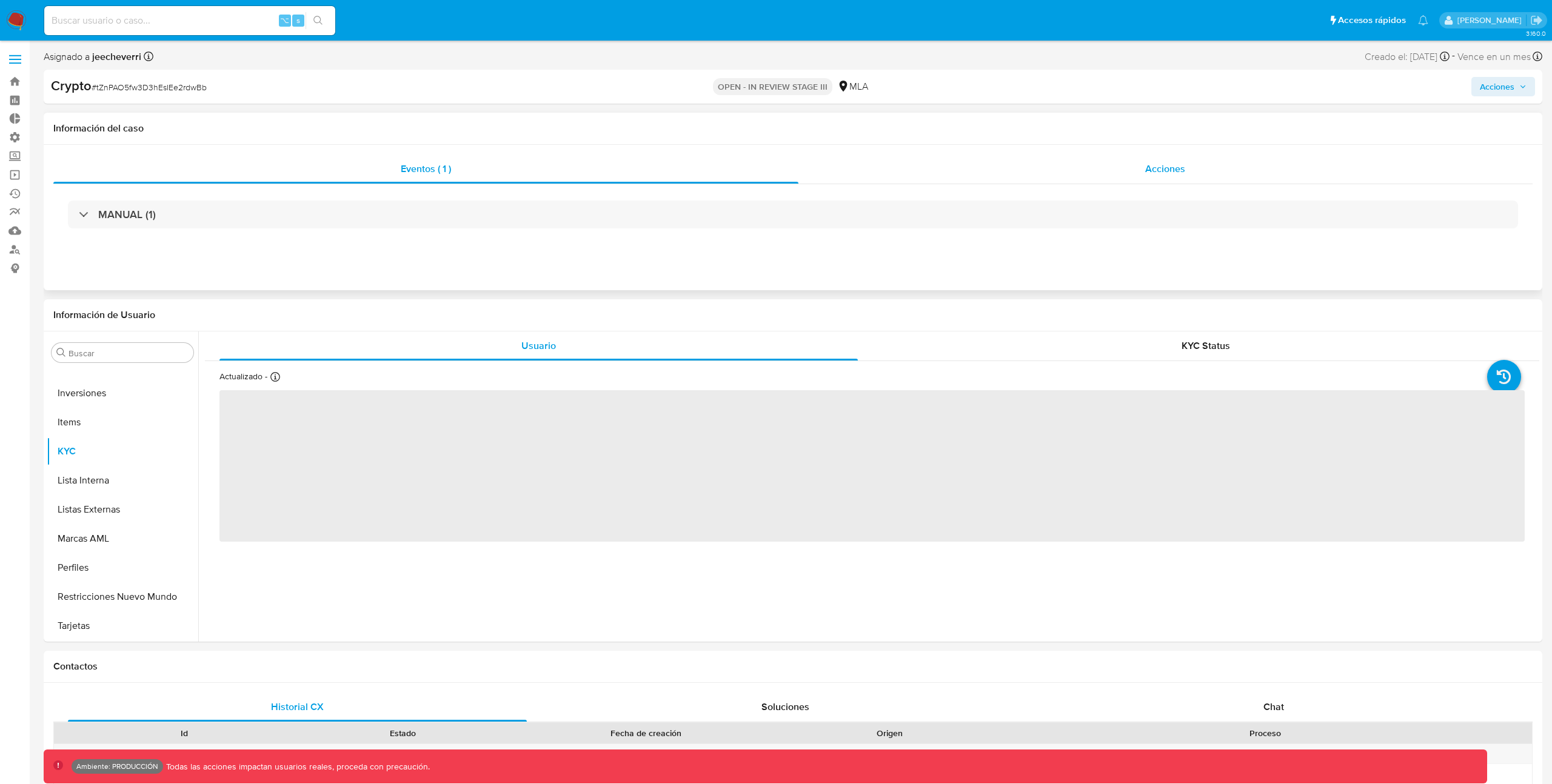
select select "10"
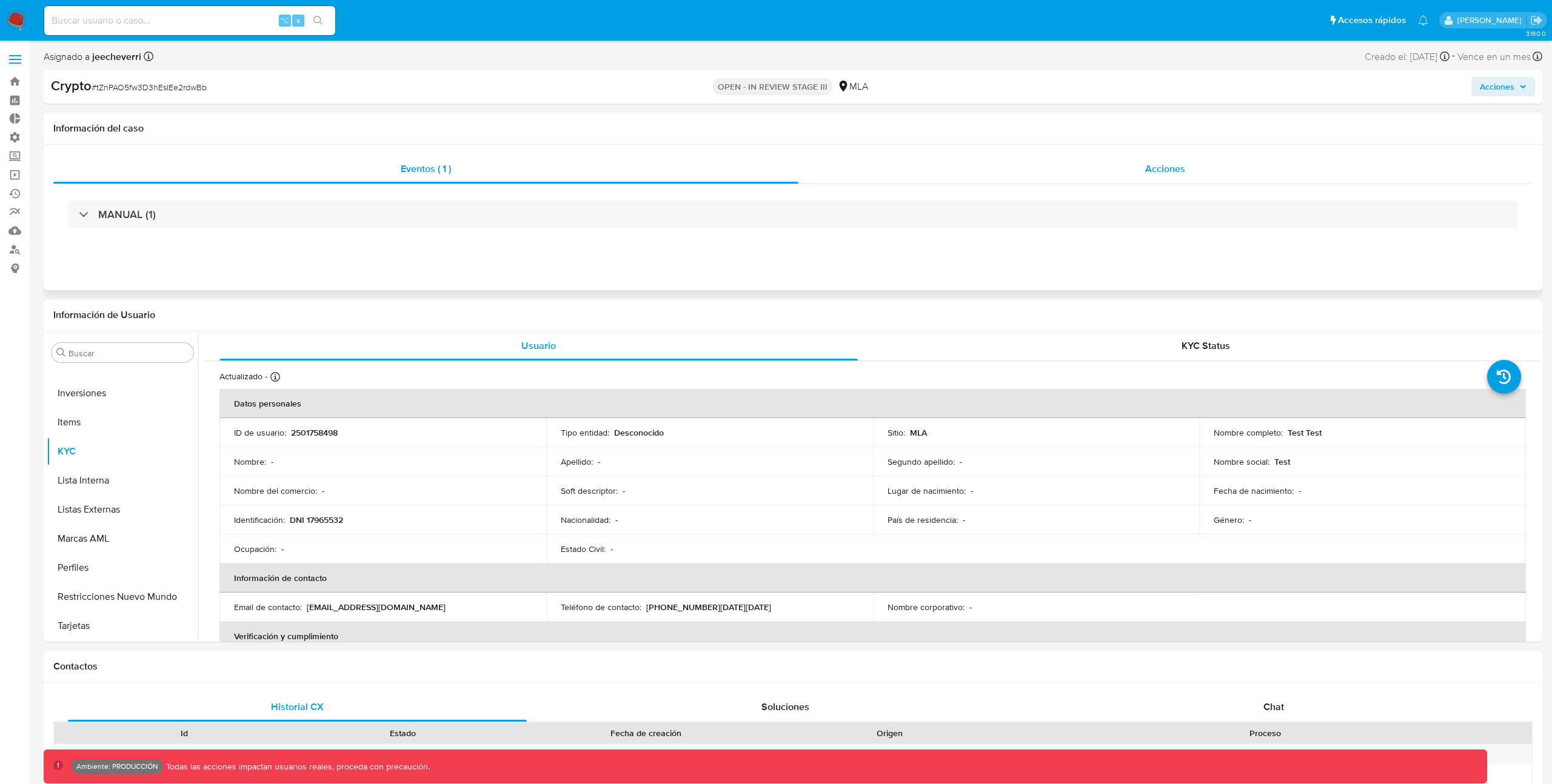
click at [1078, 166] on div "Acciones" at bounding box center [1166, 169] width 735 height 29
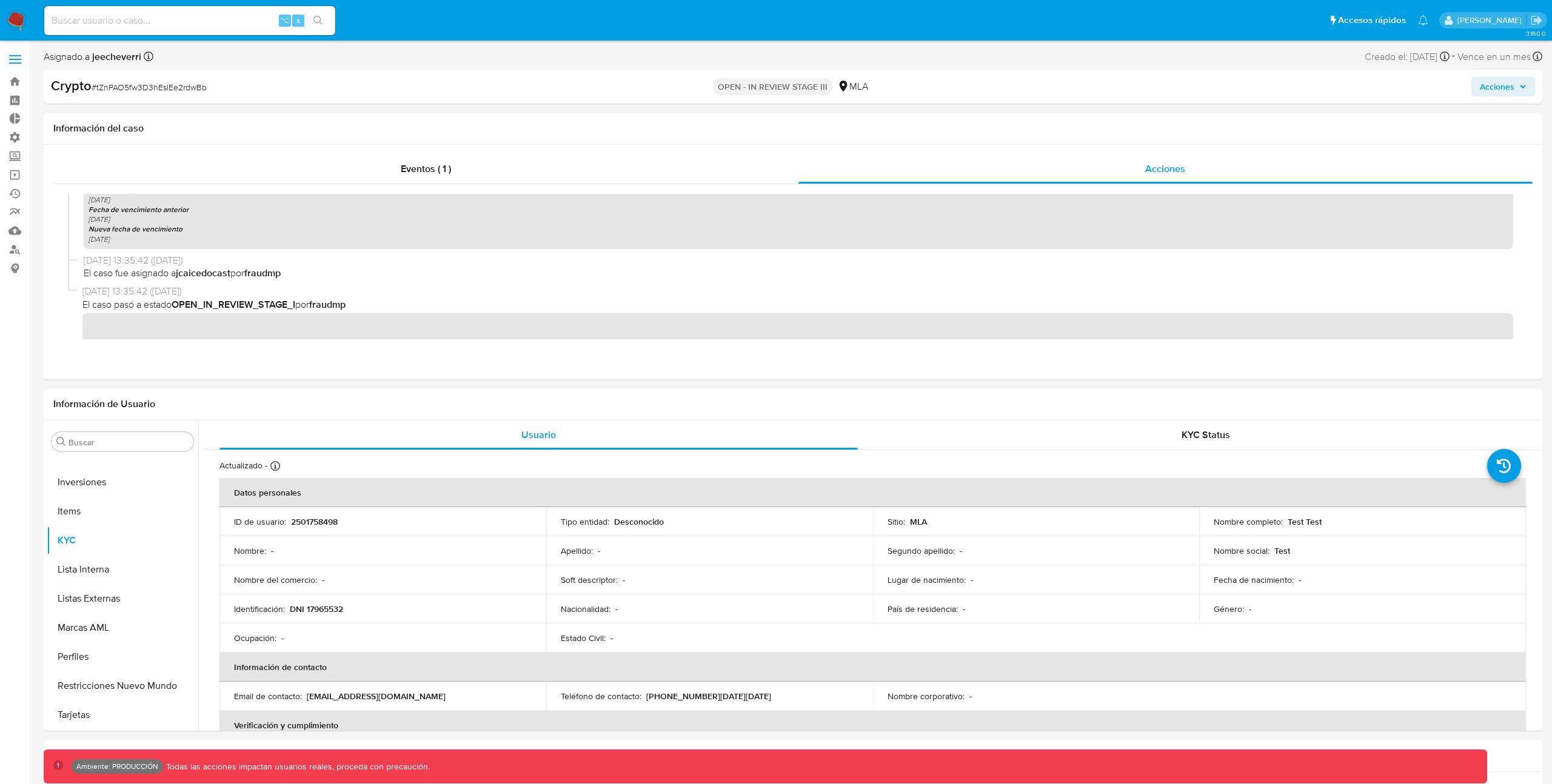
scroll to position [384, 0]
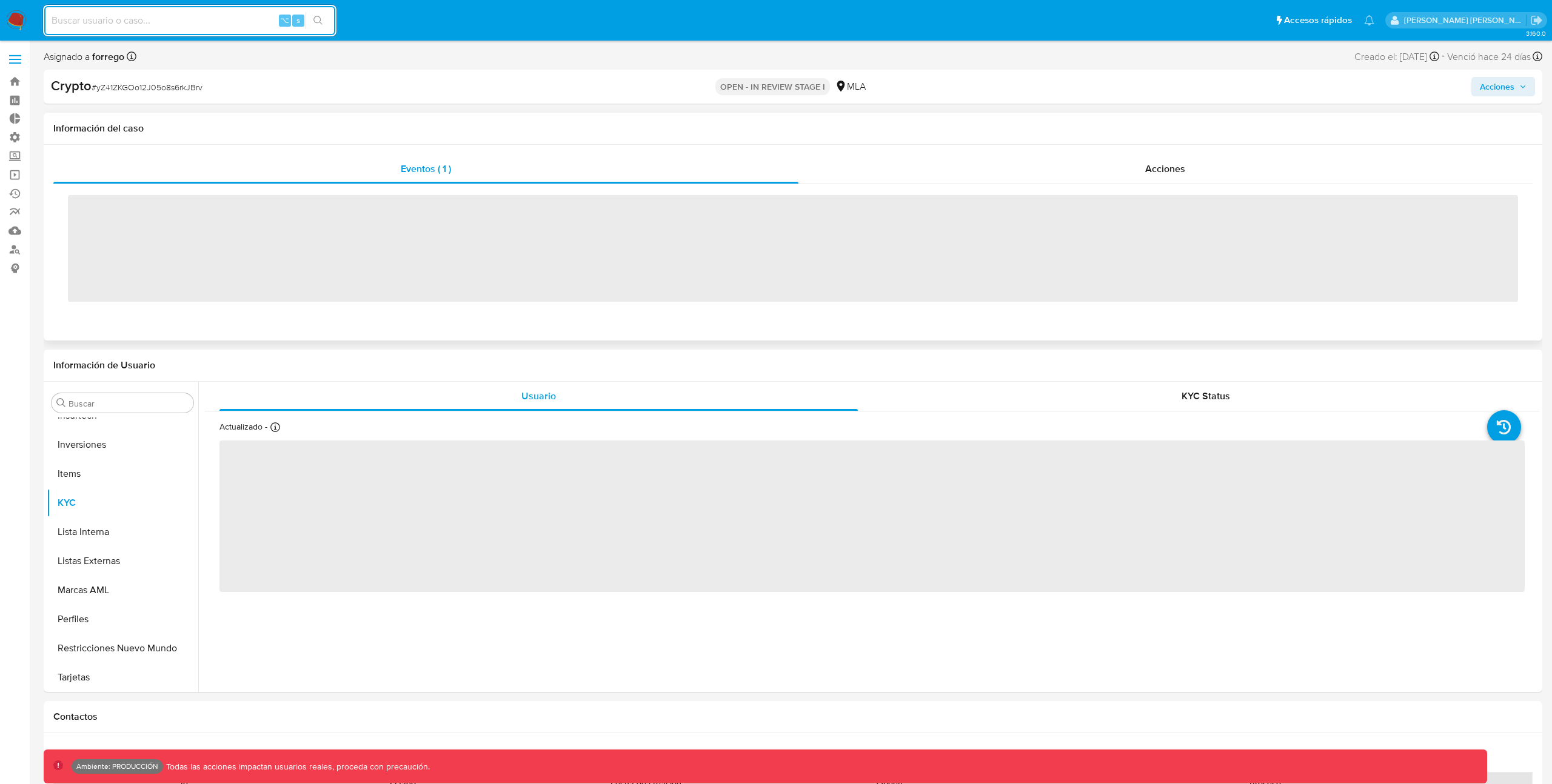
scroll to position [571, 0]
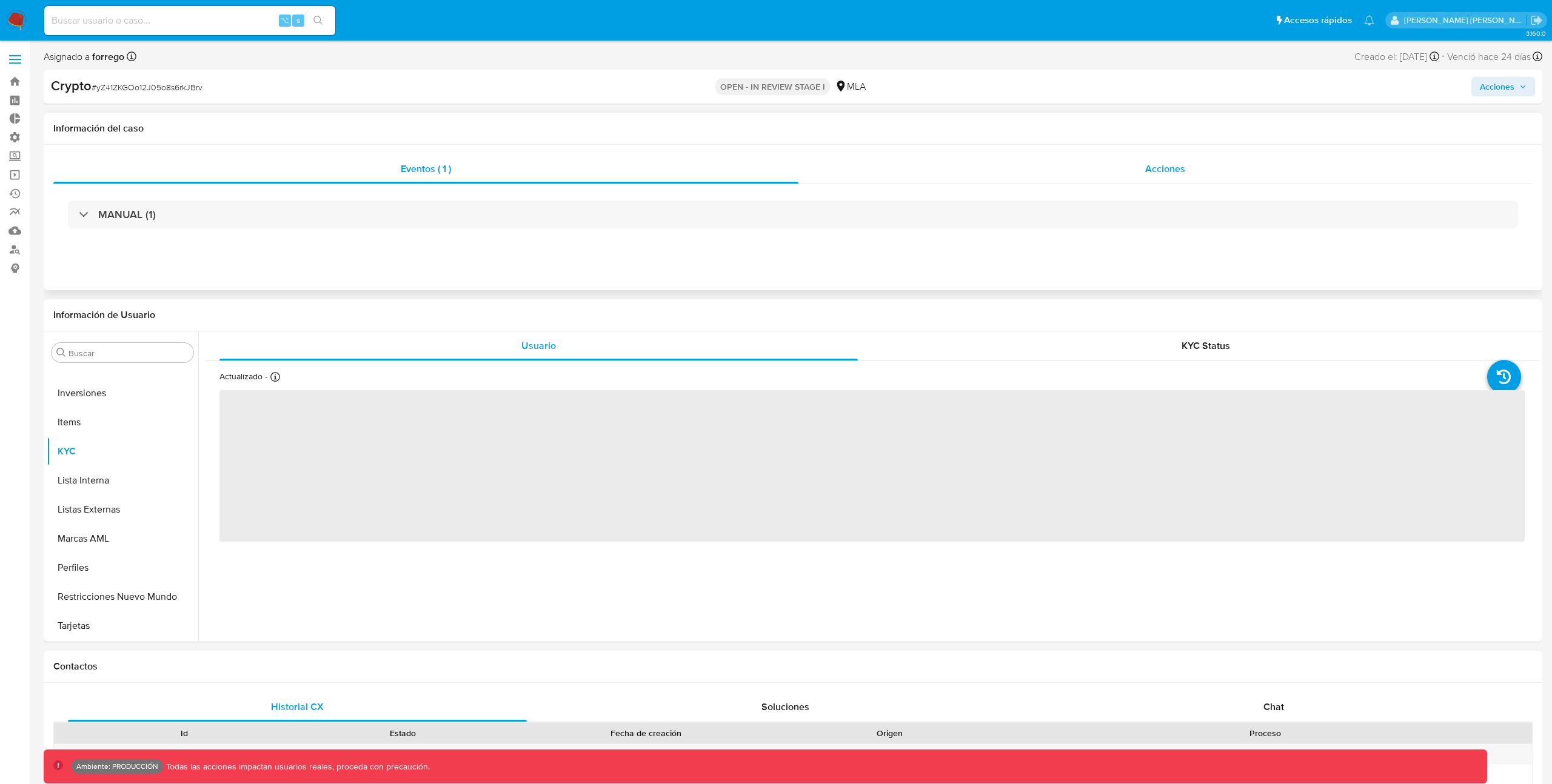
click at [1013, 163] on div "Acciones" at bounding box center [1166, 169] width 735 height 29
select select "10"
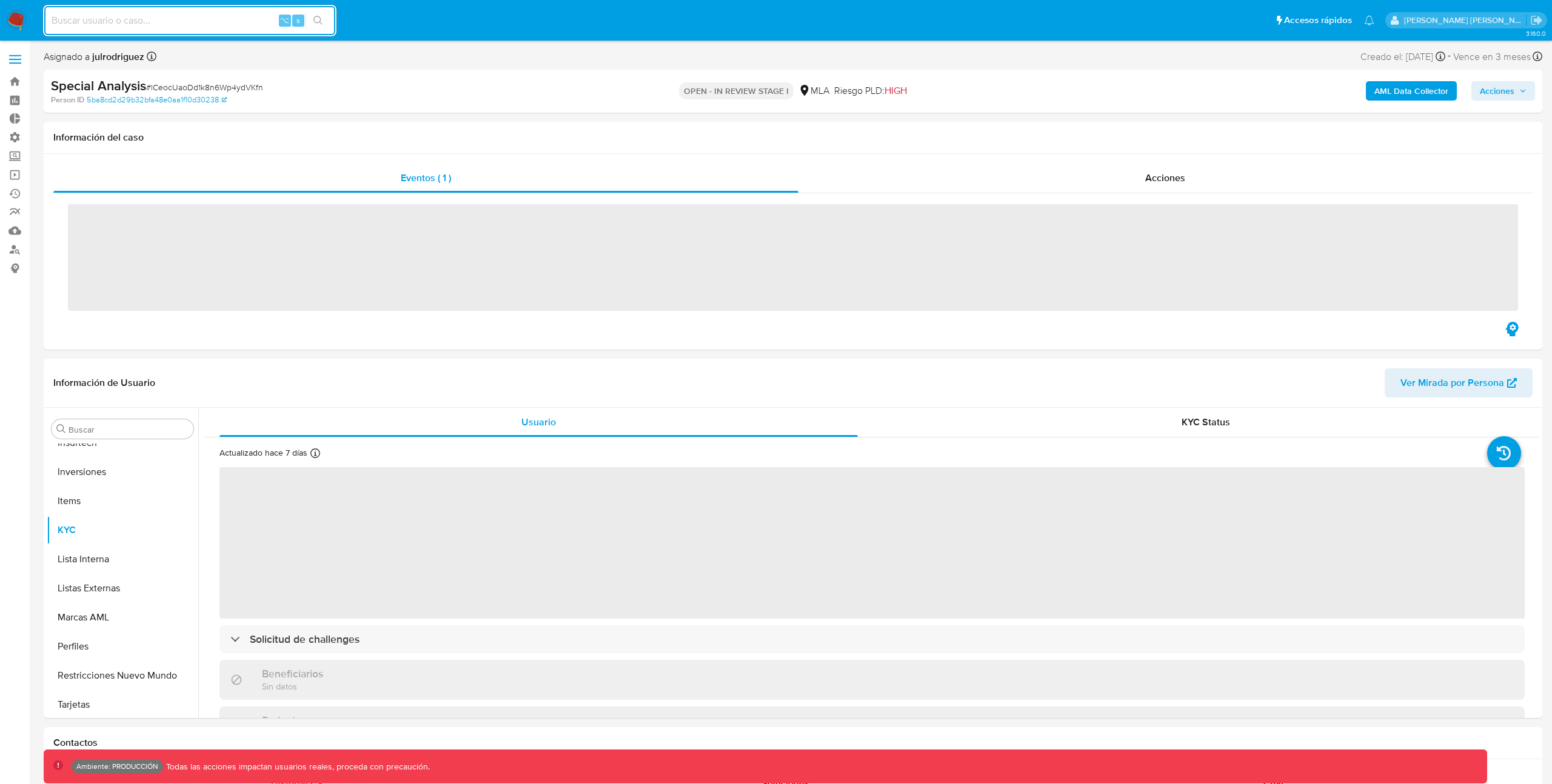
scroll to position [571, 0]
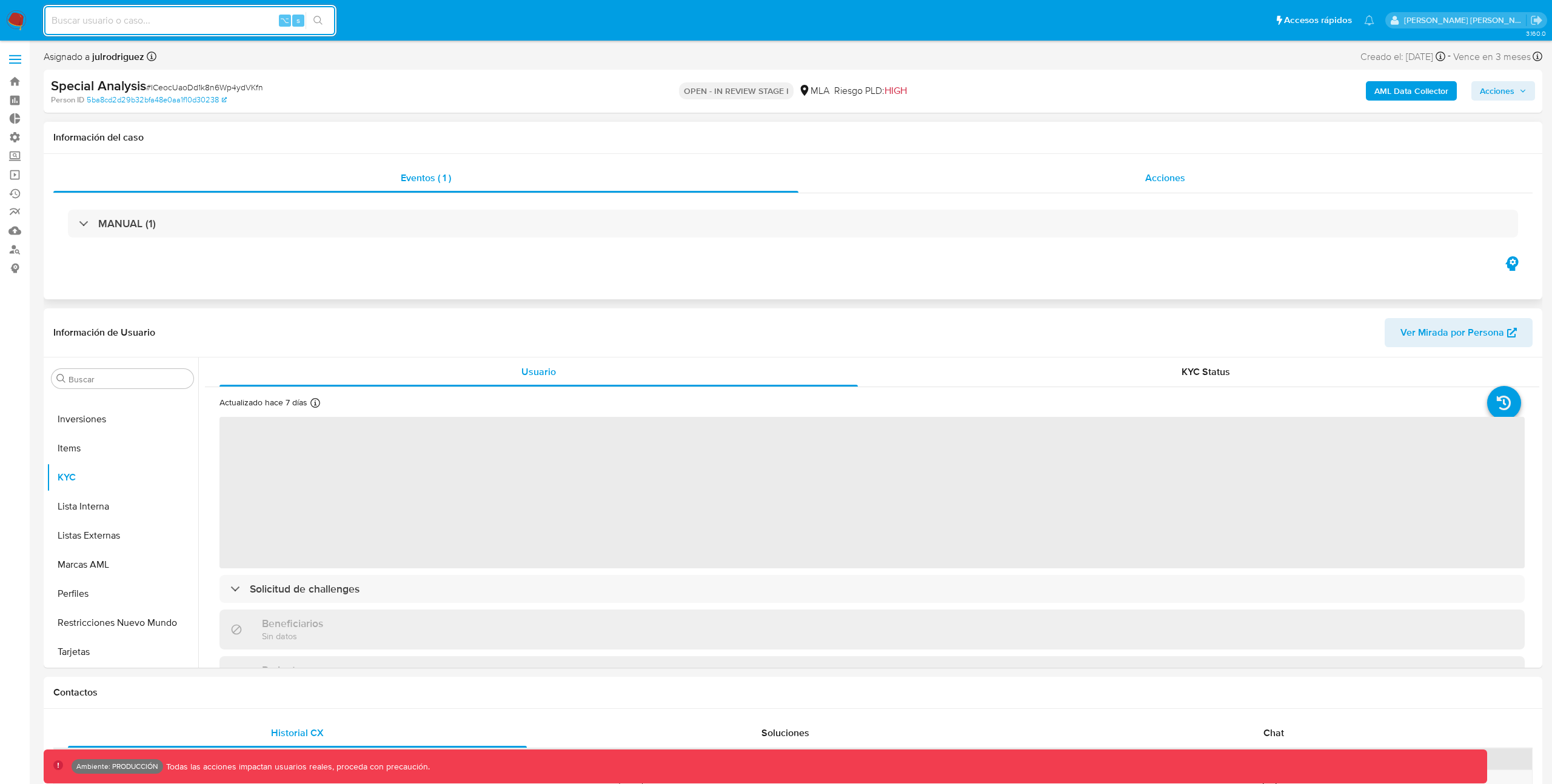
select select "10"
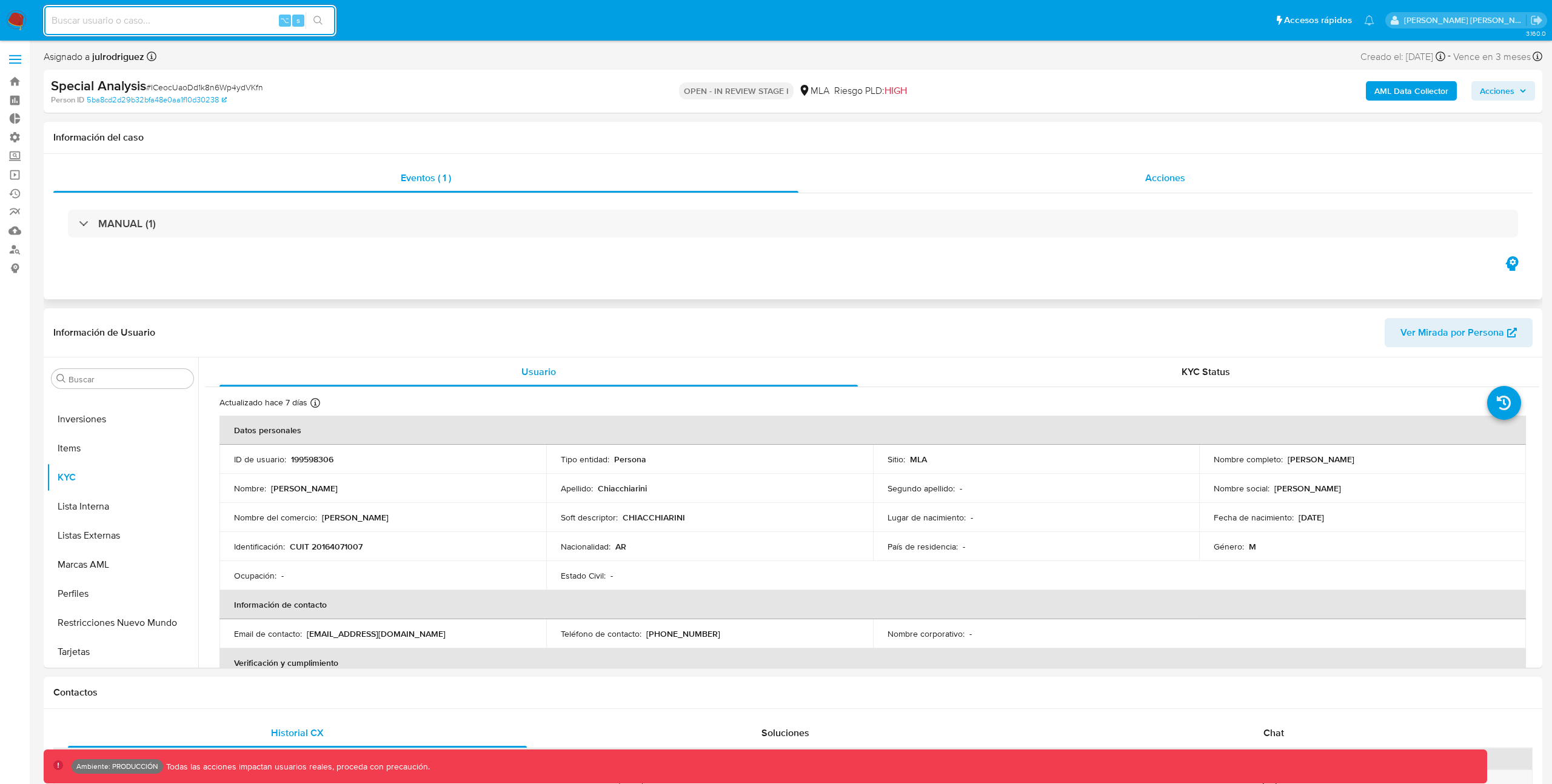
click at [1045, 178] on div "Acciones" at bounding box center [1166, 177] width 735 height 29
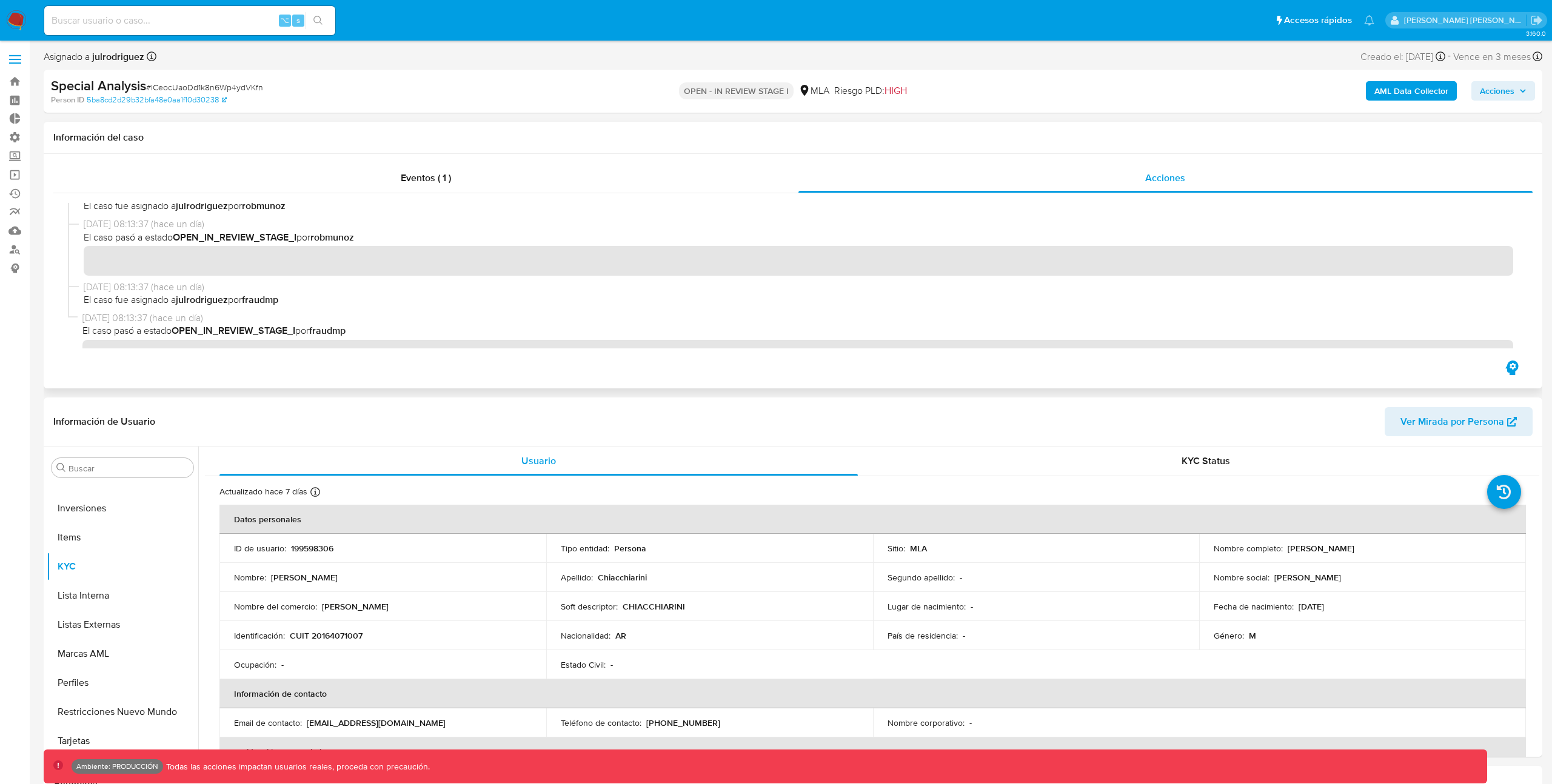
scroll to position [541, 0]
